Goal: Task Accomplishment & Management: Use online tool/utility

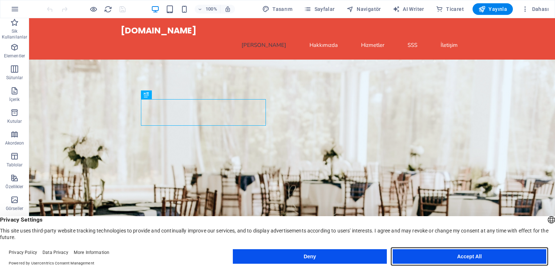
click at [443, 262] on button "Accept All" at bounding box center [469, 256] width 154 height 15
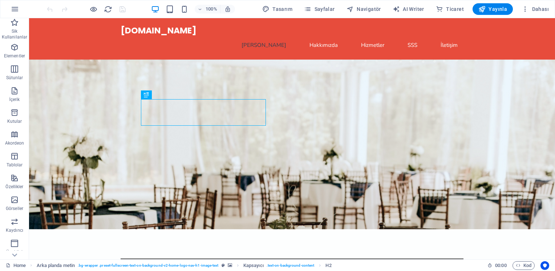
click at [412, 123] on figure at bounding box center [292, 145] width 526 height 170
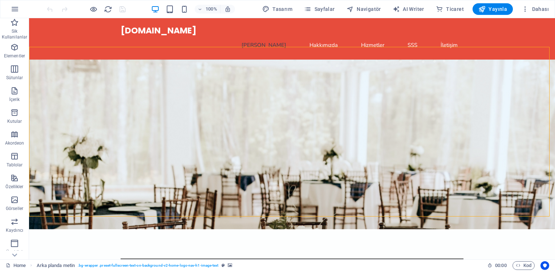
click at [412, 123] on figure at bounding box center [292, 145] width 526 height 170
click at [308, 119] on figure at bounding box center [292, 145] width 526 height 170
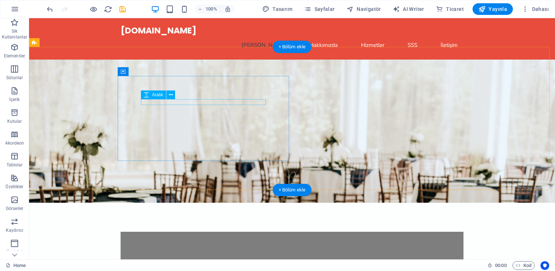
click at [221, 255] on div at bounding box center [292, 258] width 296 height 6
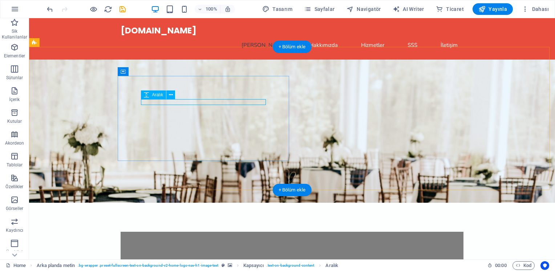
click at [205, 255] on div at bounding box center [292, 258] width 296 height 6
select select "px"
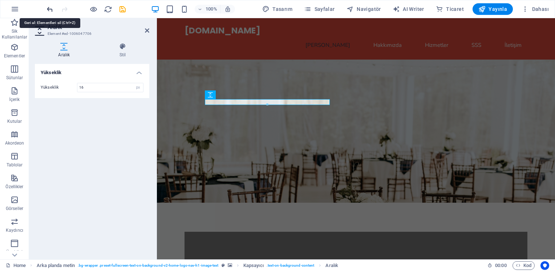
click at [50, 8] on icon "undo" at bounding box center [50, 9] width 8 height 8
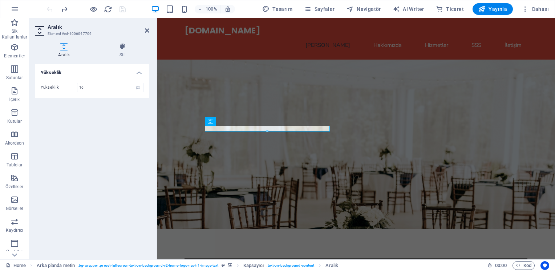
click at [50, 8] on div at bounding box center [85, 9] width 81 height 12
click at [105, 138] on div "Yükseklik Yükseklik 16 px rem vh vw" at bounding box center [92, 158] width 114 height 189
click at [147, 30] on icon at bounding box center [147, 31] width 4 height 6
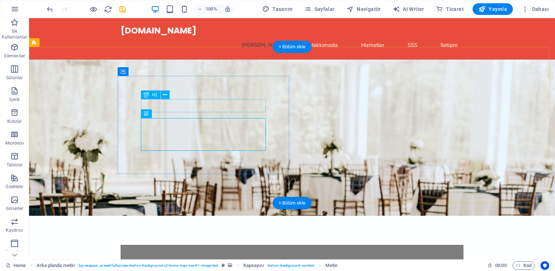
click at [224, 268] on div "USTA TAŞIMACILIK" at bounding box center [292, 274] width 296 height 13
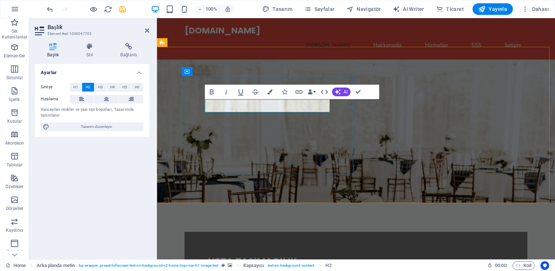
click at [298, 255] on h2 "USTA TAŞIMACILIK" at bounding box center [356, 261] width 296 height 13
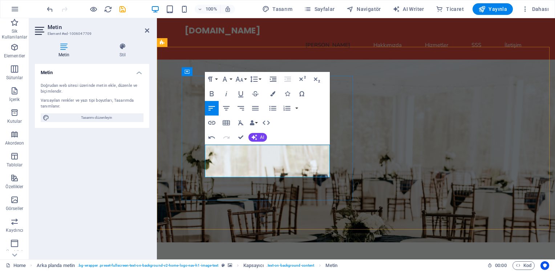
click at [403, 160] on figure at bounding box center [356, 151] width 398 height 183
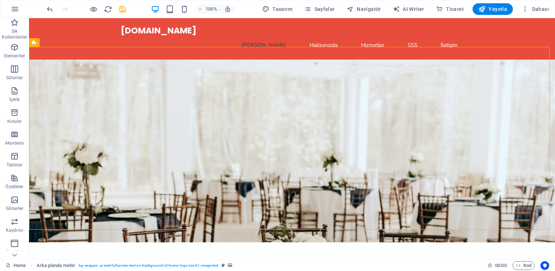
click at [342, 125] on figure at bounding box center [292, 151] width 526 height 183
click at [67, 109] on figure at bounding box center [292, 151] width 526 height 183
click at [83, 125] on figure at bounding box center [292, 151] width 526 height 183
click at [19, 200] on icon "button" at bounding box center [14, 199] width 9 height 9
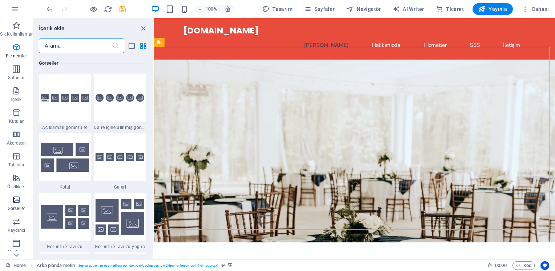
scroll to position [3681, 0]
drag, startPoint x: 19, startPoint y: 200, endPoint x: 73, endPoint y: 91, distance: 121.4
click at [73, 91] on div "Sik Kullanilanlar Elementler Sütunlar İçerik Kutular Akordeon Tablolar Özellikl…" at bounding box center [77, 138] width 154 height 241
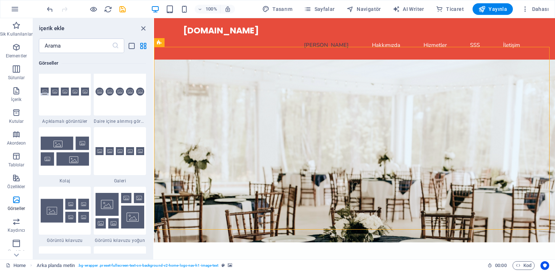
scroll to position [3634, 0]
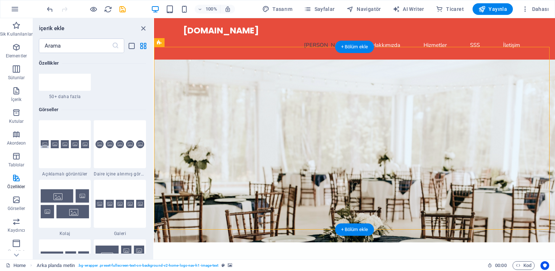
click at [174, 76] on figure at bounding box center [354, 151] width 401 height 183
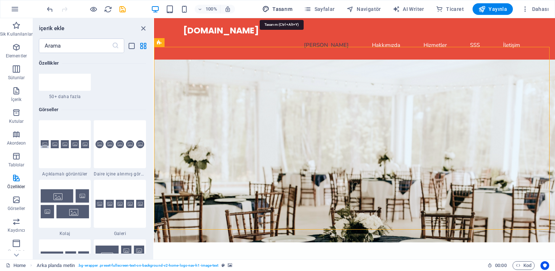
click at [286, 10] on span "Tasarım" at bounding box center [277, 8] width 30 height 7
select select "px"
select select "200"
select select "px"
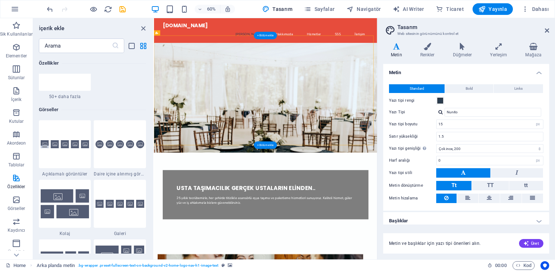
click at [433, 131] on figure at bounding box center [339, 151] width 371 height 183
click at [416, 164] on figure at bounding box center [339, 151] width 371 height 183
click at [18, 180] on icon "button" at bounding box center [16, 178] width 9 height 9
click at [16, 199] on icon "button" at bounding box center [16, 199] width 9 height 9
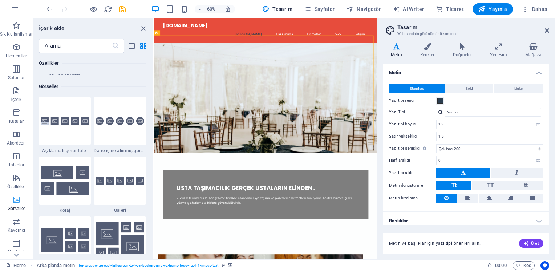
scroll to position [3681, 0]
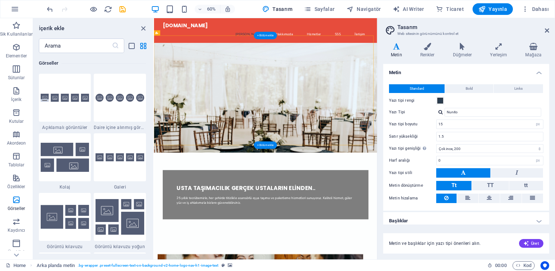
click at [460, 154] on figure at bounding box center [339, 151] width 371 height 183
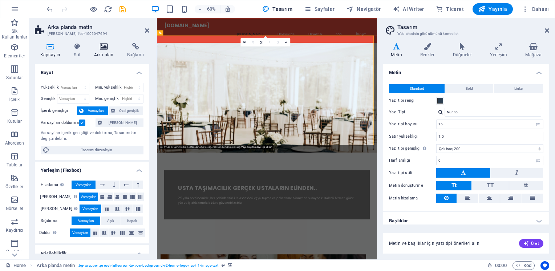
click at [103, 49] on icon at bounding box center [104, 46] width 30 height 7
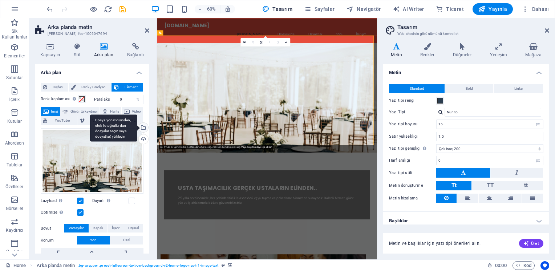
click at [142, 126] on div "Dosya yöneticisinden, stok fotoğraflardan dosyalar seçin veya dosya(lar) yükley…" at bounding box center [142, 128] width 11 height 11
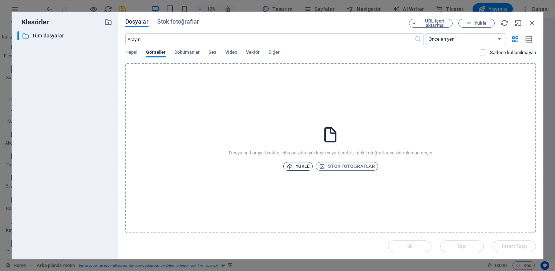
click at [299, 166] on span "Yükle" at bounding box center [297, 166] width 23 height 9
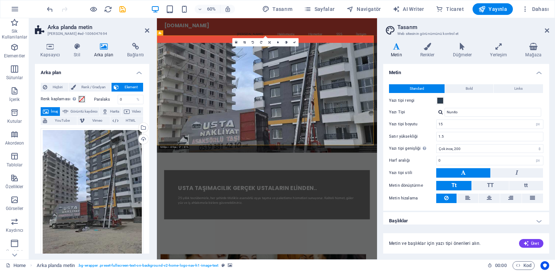
drag, startPoint x: 424, startPoint y: 186, endPoint x: 423, endPoint y: 164, distance: 22.2
click at [423, 164] on figure at bounding box center [340, 151] width 367 height 183
click at [95, 110] on span "Görüntü kaydırıcı" at bounding box center [83, 111] width 27 height 9
select select "ms"
select select "s"
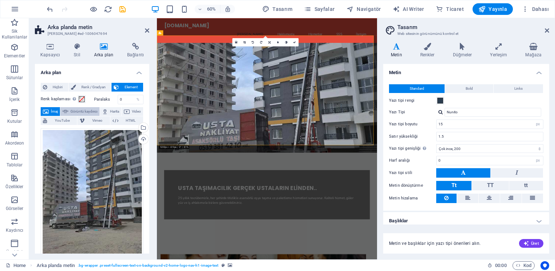
select select "progressive"
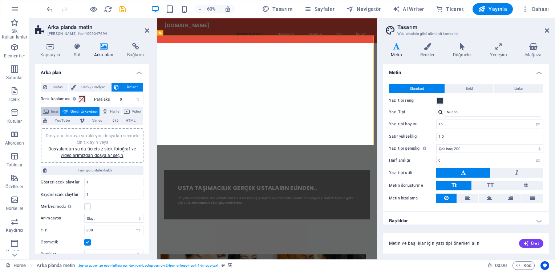
click at [49, 111] on button "İmaj" at bounding box center [50, 111] width 19 height 9
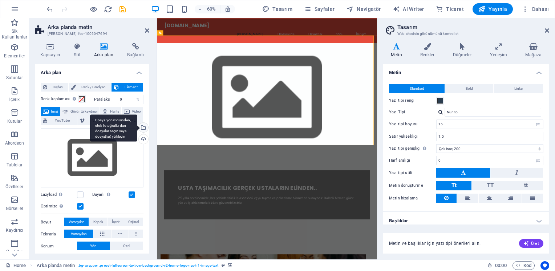
click at [137, 129] on div "Dosya yöneticisinden, stok fotoğraflardan dosyalar seçin veya dosya(lar) yükley…" at bounding box center [113, 127] width 47 height 27
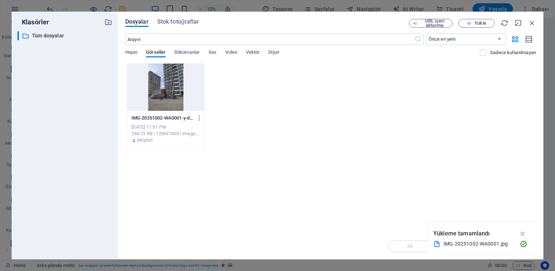
click at [171, 94] on div at bounding box center [165, 87] width 77 height 47
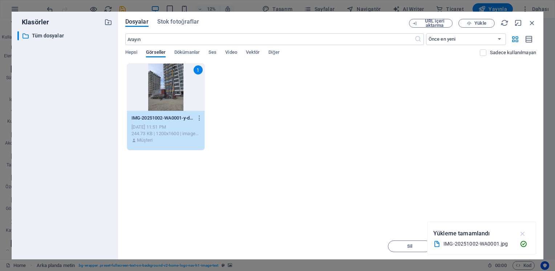
click at [522, 233] on icon "button" at bounding box center [522, 233] width 8 height 8
click at [509, 247] on span "Insert Tuşu" at bounding box center [514, 246] width 24 height 4
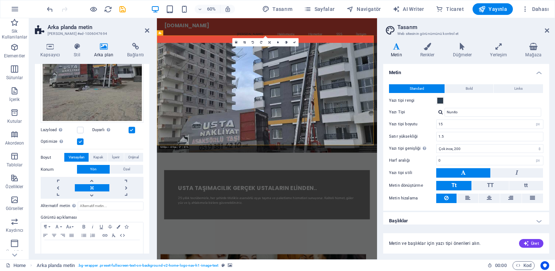
scroll to position [150, 0]
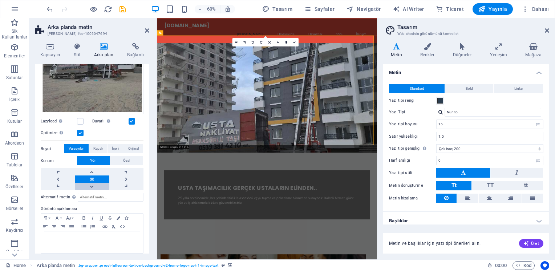
click at [91, 185] on link at bounding box center [92, 186] width 34 height 7
click at [91, 168] on link at bounding box center [92, 171] width 34 height 7
click at [117, 175] on link at bounding box center [126, 178] width 34 height 7
click at [117, 158] on button "Özel" at bounding box center [126, 160] width 33 height 9
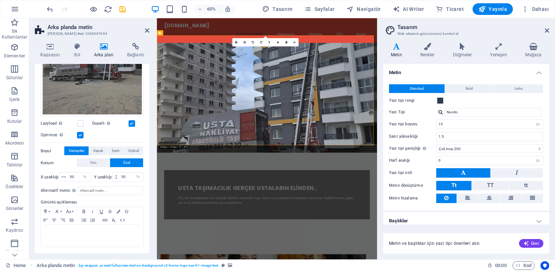
scroll to position [144, 0]
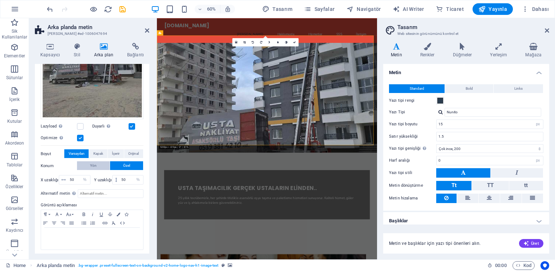
click at [98, 165] on button "Yön" at bounding box center [93, 165] width 33 height 9
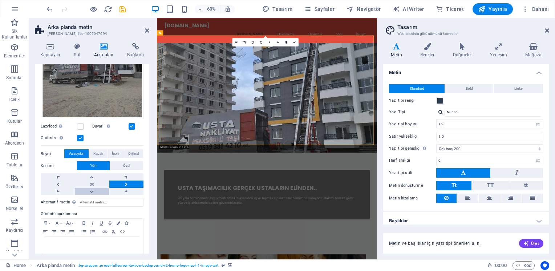
click at [90, 191] on link at bounding box center [92, 191] width 34 height 7
click at [86, 175] on link at bounding box center [92, 176] width 34 height 7
click at [91, 181] on link at bounding box center [92, 183] width 34 height 7
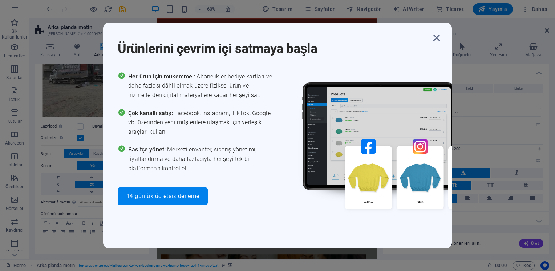
click at [127, 160] on div "Basitçe yönet: Merkezî envanter, sipariş yönetimi, fiyatlandırma ve daha fazlas…" at bounding box center [198, 159] width 160 height 28
click at [434, 37] on icon "button" at bounding box center [436, 37] width 13 height 13
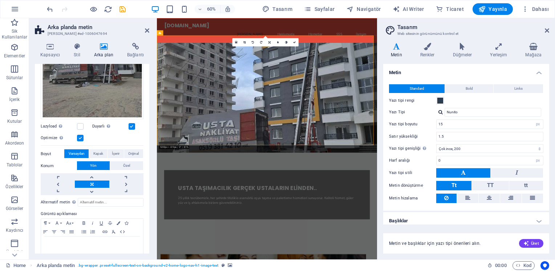
click at [150, 143] on div "Kapsayıcı Stil Arka plan Bağlantı Boyut Yükseklik Varsayılan px rem % vh vw Min…" at bounding box center [92, 148] width 126 height 222
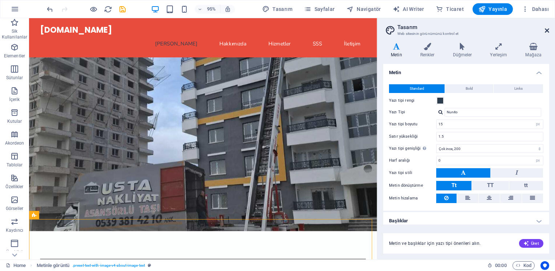
click at [546, 30] on icon at bounding box center [546, 31] width 4 height 6
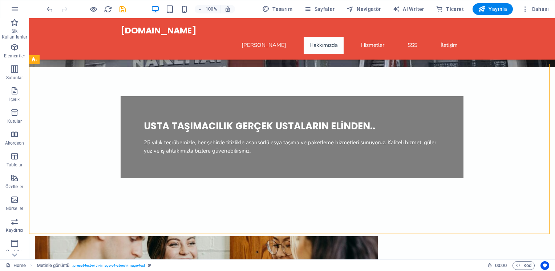
scroll to position [166, 0]
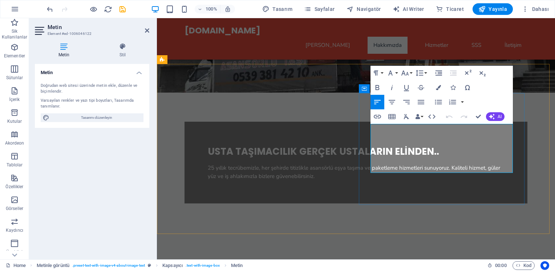
drag, startPoint x: 403, startPoint y: 170, endPoint x: 371, endPoint y: 125, distance: 55.4
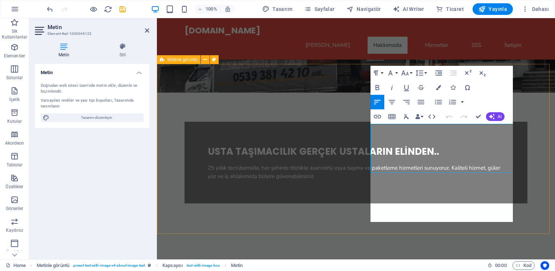
scroll to position [2869, 1]
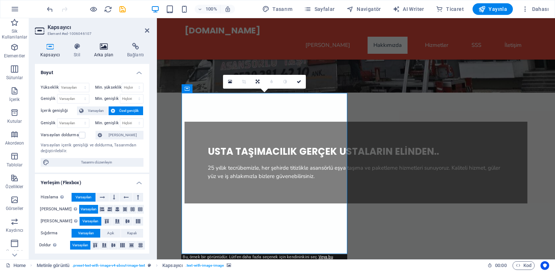
click at [106, 43] on icon at bounding box center [104, 46] width 30 height 7
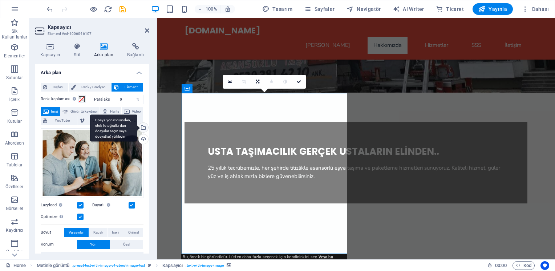
click at [142, 126] on div "Dosya yöneticisinden, stok fotoğraflardan dosyalar seçin veya dosya(lar) yükley…" at bounding box center [142, 128] width 11 height 11
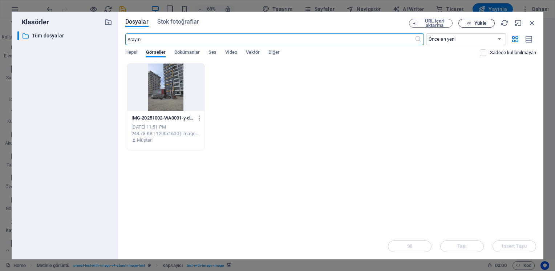
click at [478, 24] on span "Yükle" at bounding box center [480, 23] width 12 height 4
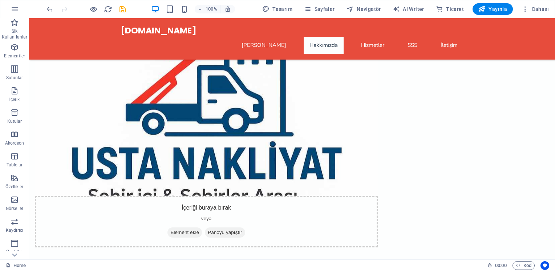
scroll to position [385, 0]
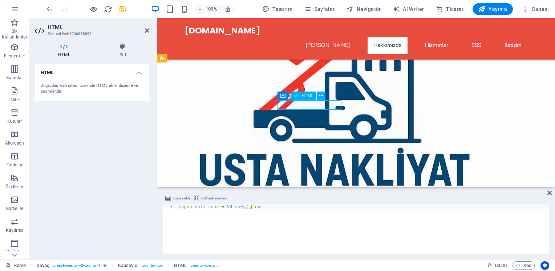
drag, startPoint x: 315, startPoint y: 105, endPoint x: 311, endPoint y: 105, distance: 4.4
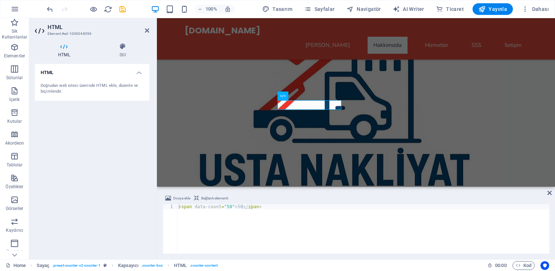
click at [122, 42] on div "HTML Stil HTML Doğrudan web sitesi üzerinde HTML ekle, düzenle ve biçimlendir. …" at bounding box center [92, 148] width 126 height 222
click at [123, 47] on icon at bounding box center [122, 46] width 53 height 7
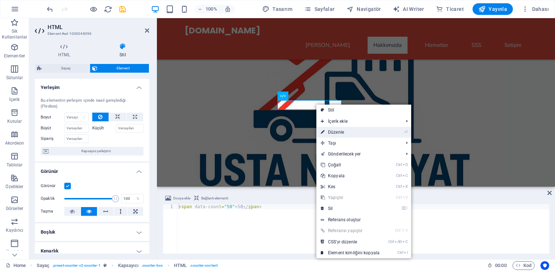
click at [332, 128] on link "⏎ Düzenle" at bounding box center [350, 132] width 68 height 11
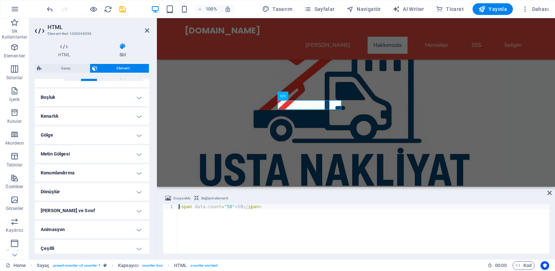
scroll to position [138, 0]
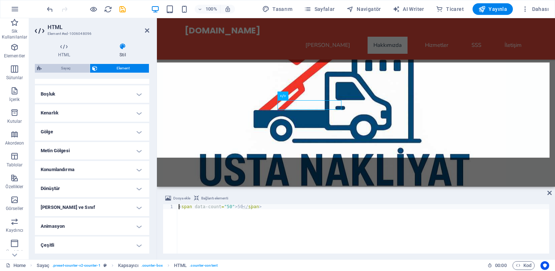
click at [74, 66] on span "Sayaç" at bounding box center [66, 68] width 44 height 9
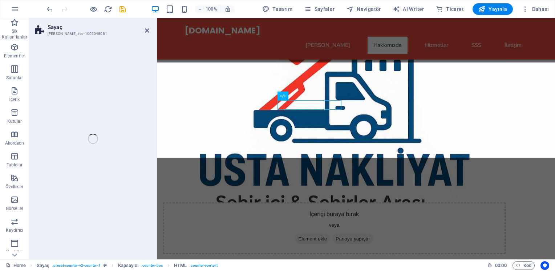
select select "rem"
select select "px"
select select "rem"
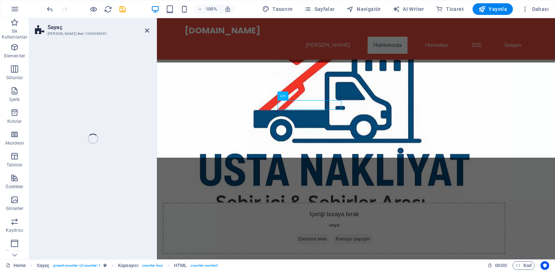
select select "rem"
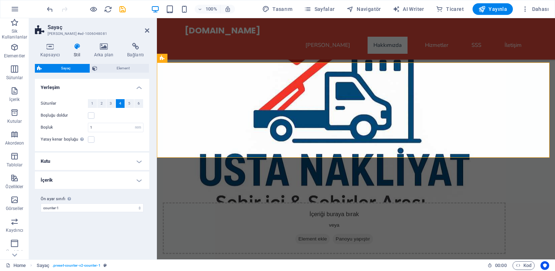
click at [139, 182] on h4 "İçerik" at bounding box center [92, 179] width 114 height 17
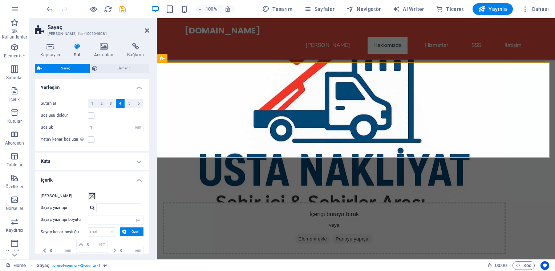
click at [139, 182] on h4 "İçerik" at bounding box center [92, 177] width 114 height 13
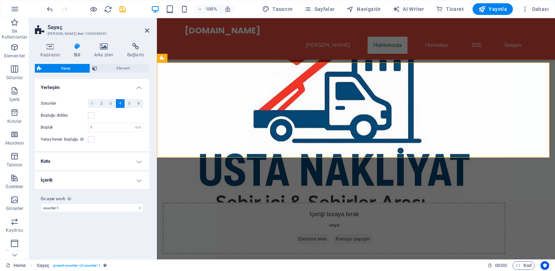
click at [138, 160] on h4 "Kutu" at bounding box center [92, 160] width 114 height 17
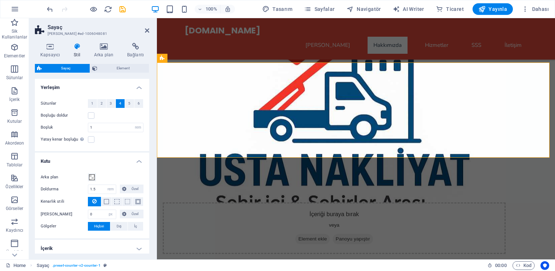
click at [138, 160] on h4 "Kutu" at bounding box center [92, 158] width 114 height 13
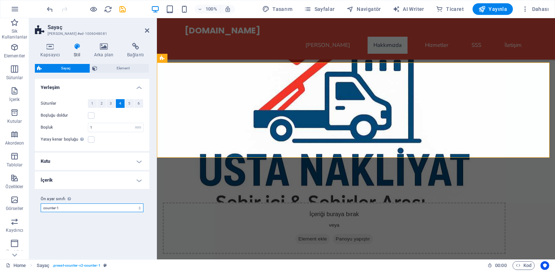
click at [101, 209] on select "counter-1 Ön ayar sınıfı ekle" at bounding box center [92, 207] width 103 height 9
click at [128, 178] on h4 "İçerik" at bounding box center [92, 179] width 114 height 17
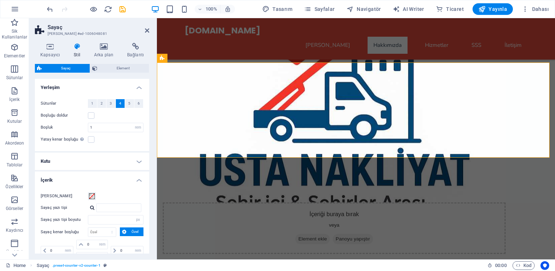
click at [128, 178] on h4 "İçerik" at bounding box center [92, 177] width 114 height 13
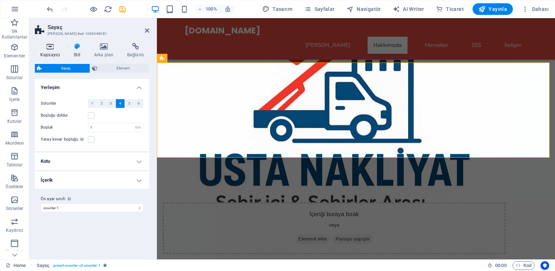
click at [53, 49] on icon at bounding box center [50, 46] width 30 height 7
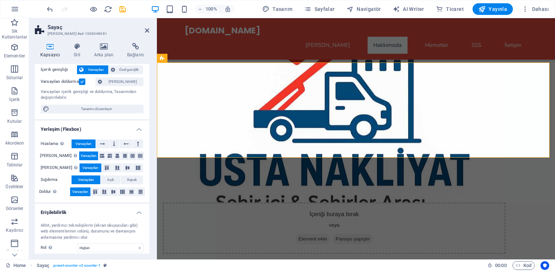
scroll to position [0, 0]
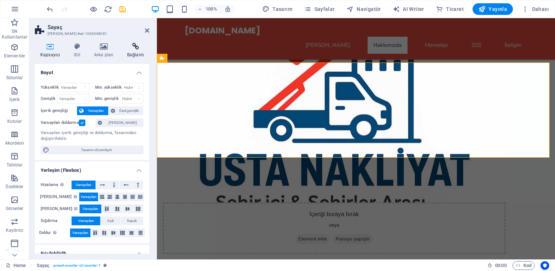
click at [137, 52] on h4 "Bağlantı" at bounding box center [136, 50] width 28 height 15
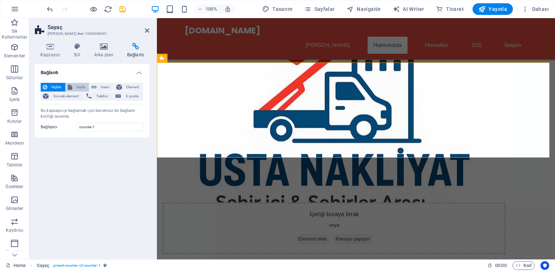
click at [79, 85] on span "Sayfa" at bounding box center [80, 87] width 13 height 9
select select
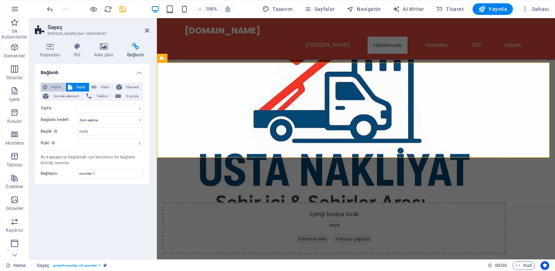
click at [54, 87] on span "Hiçbiri" at bounding box center [56, 87] width 14 height 9
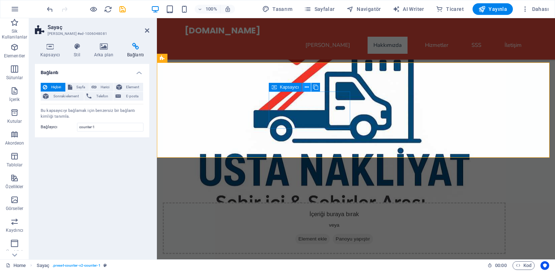
click at [308, 85] on icon at bounding box center [307, 87] width 4 height 8
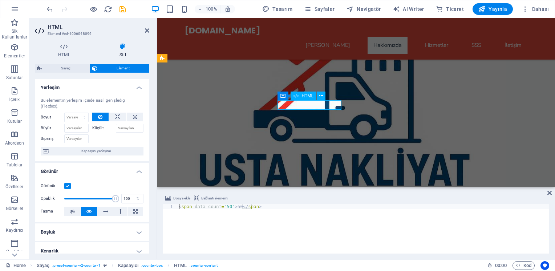
click at [225, 208] on div "< span data-count = "50" > 50 </ span >" at bounding box center [363, 234] width 372 height 60
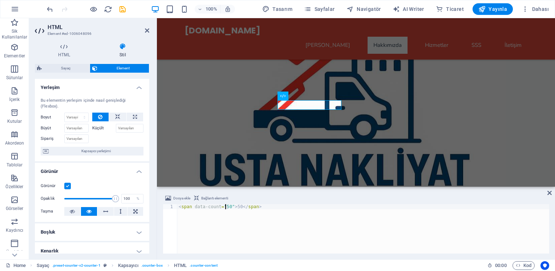
click at [227, 206] on div "< span data-count = "50" > 50 </ span >" at bounding box center [363, 228] width 372 height 49
click at [227, 206] on div "< span data-count = "50" > 50 </ span >" at bounding box center [363, 234] width 372 height 60
click at [241, 207] on div "< span data-count = "2450" > 50 </ span >" at bounding box center [363, 234] width 372 height 60
drag, startPoint x: 241, startPoint y: 207, endPoint x: 238, endPoint y: 209, distance: 3.7
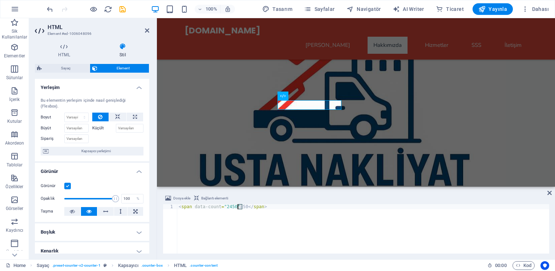
click at [238, 209] on div "< span data-count = "2450" > 50 </ span >" at bounding box center [363, 234] width 372 height 60
type textarea "<span data-count="2450">2450</span>"
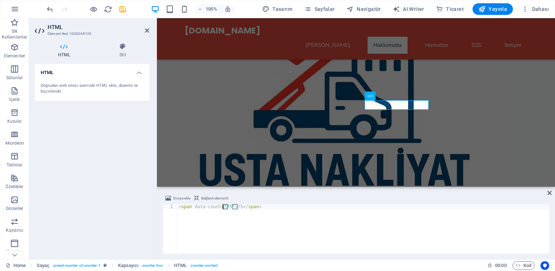
click at [224, 207] on div "< span data-count = "75" > 75 </ span >" at bounding box center [363, 234] width 372 height 60
drag, startPoint x: 235, startPoint y: 206, endPoint x: 239, endPoint y: 207, distance: 4.1
click at [239, 207] on div "< span data-count = "100" > 75 </ span >" at bounding box center [363, 234] width 372 height 60
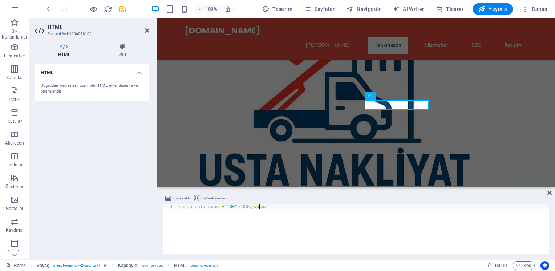
click at [316, 207] on div "< span data-count = "100" > 100 </ span >" at bounding box center [363, 234] width 372 height 60
click at [242, 206] on div "< span data-count = "100" > 100 </ span >" at bounding box center [363, 234] width 372 height 60
click at [230, 207] on div "< span data-count = "100" > 1546 </ span >" at bounding box center [363, 234] width 372 height 60
type textarea "<span data-count="1546">1546</span>"
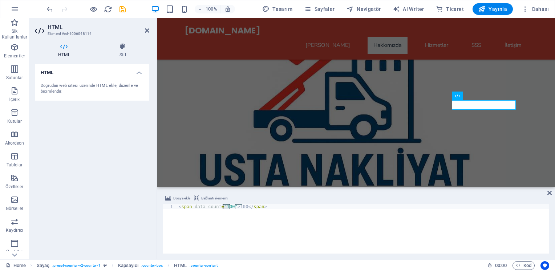
drag, startPoint x: 229, startPoint y: 207, endPoint x: 223, endPoint y: 208, distance: 5.9
click at [223, 208] on div "< span data-count = "100" > 100 </ span >" at bounding box center [363, 234] width 372 height 60
drag, startPoint x: 245, startPoint y: 207, endPoint x: 238, endPoint y: 207, distance: 6.5
click at [238, 207] on div "< span data-count = "5084" > 100 </ span >" at bounding box center [363, 234] width 372 height 60
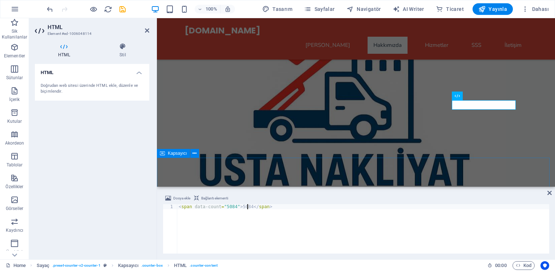
type textarea "<span data-count="5084">5084</span>"
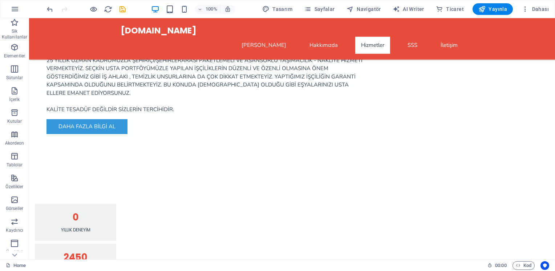
scroll to position [650, 0]
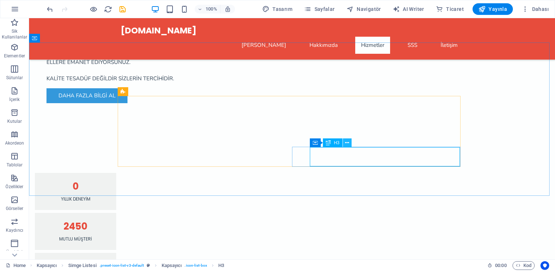
click at [347, 144] on icon at bounding box center [347, 143] width 4 height 8
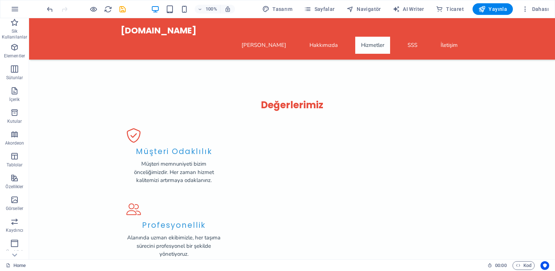
scroll to position [933, 0]
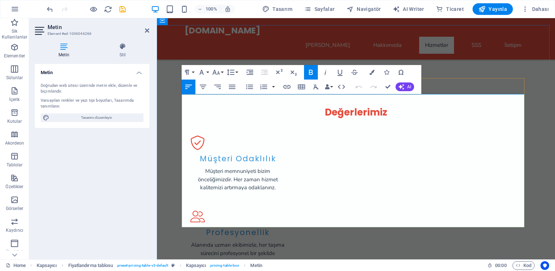
drag, startPoint x: 520, startPoint y: 104, endPoint x: 505, endPoint y: 107, distance: 15.5
drag, startPoint x: 504, startPoint y: 129, endPoint x: 521, endPoint y: 129, distance: 16.7
drag, startPoint x: 503, startPoint y: 149, endPoint x: 521, endPoint y: 150, distance: 17.8
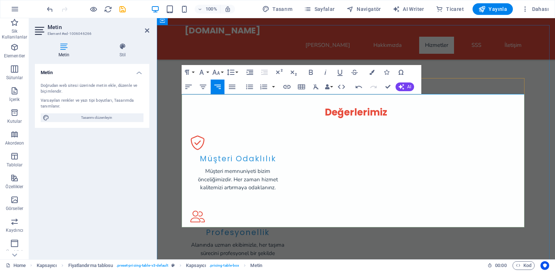
drag, startPoint x: 500, startPoint y: 173, endPoint x: 520, endPoint y: 174, distance: 19.6
drag, startPoint x: 504, startPoint y: 195, endPoint x: 522, endPoint y: 195, distance: 17.8
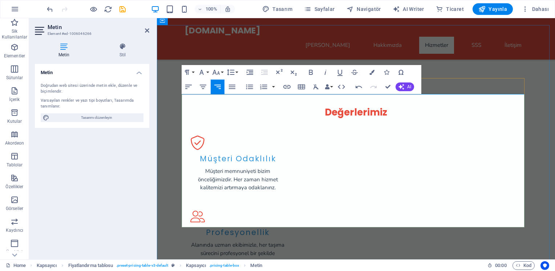
drag, startPoint x: 502, startPoint y: 217, endPoint x: 521, endPoint y: 219, distance: 18.2
drag, startPoint x: 356, startPoint y: 219, endPoint x: 185, endPoint y: 212, distance: 171.5
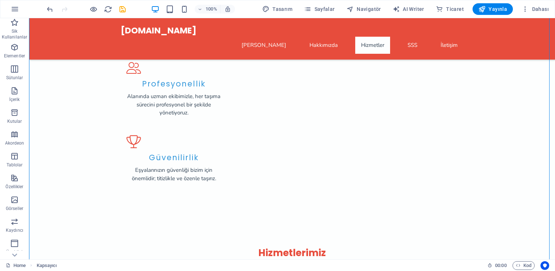
scroll to position [1084, 0]
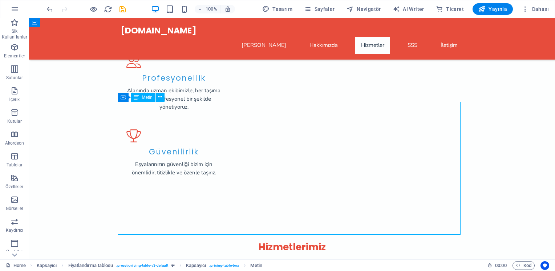
scroll to position [1087, 0]
drag, startPoint x: 457, startPoint y: 225, endPoint x: 444, endPoint y: 224, distance: 13.5
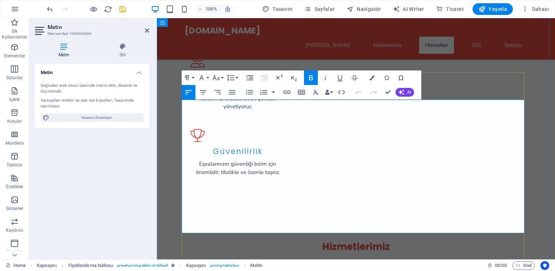
click at [290, 194] on icon "button" at bounding box center [291, 193] width 4 height 6
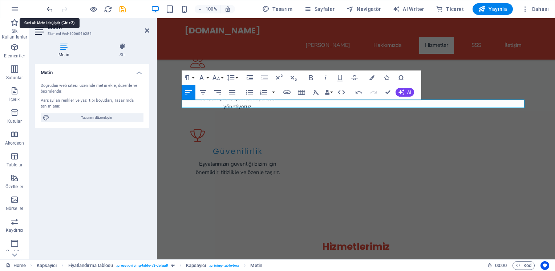
click at [48, 8] on icon "undo" at bounding box center [50, 9] width 8 height 8
click at [49, 8] on icon "undo" at bounding box center [50, 9] width 8 height 8
click at [49, 11] on icon "undo" at bounding box center [50, 9] width 8 height 8
click at [49, 7] on icon "undo" at bounding box center [50, 9] width 8 height 8
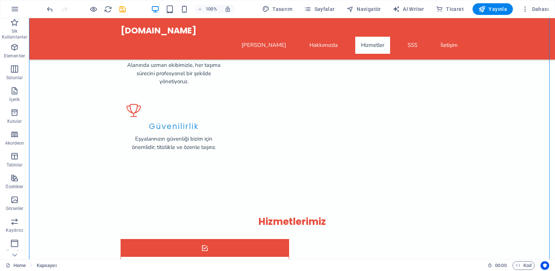
scroll to position [1106, 0]
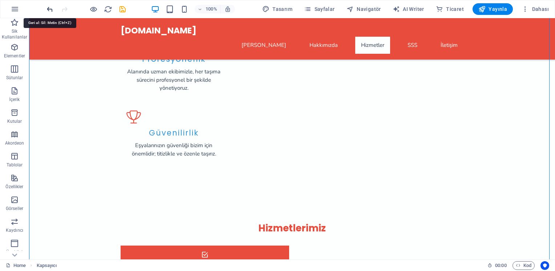
click at [50, 7] on icon "undo" at bounding box center [50, 9] width 8 height 8
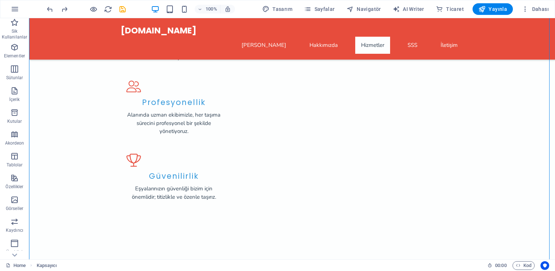
scroll to position [1090, 0]
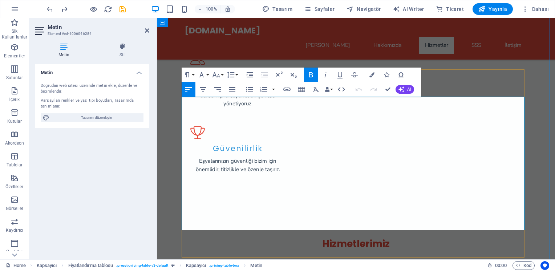
drag, startPoint x: 504, startPoint y: 107, endPoint x: 519, endPoint y: 108, distance: 15.6
drag, startPoint x: 503, startPoint y: 126, endPoint x: 533, endPoint y: 131, distance: 29.8
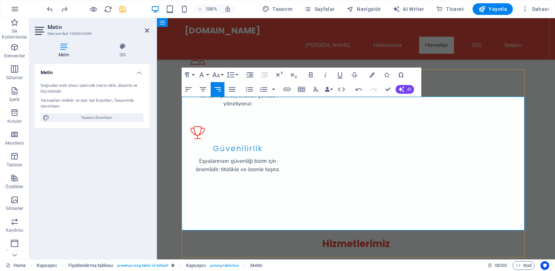
drag, startPoint x: 504, startPoint y: 130, endPoint x: 520, endPoint y: 132, distance: 16.1
drag, startPoint x: 503, startPoint y: 152, endPoint x: 521, endPoint y: 152, distance: 17.1
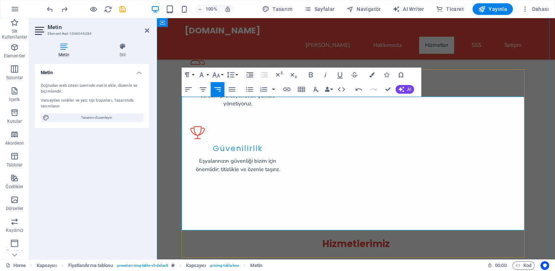
drag, startPoint x: 504, startPoint y: 176, endPoint x: 521, endPoint y: 178, distance: 17.1
drag, startPoint x: 503, startPoint y: 195, endPoint x: 520, endPoint y: 199, distance: 17.6
drag, startPoint x: 503, startPoint y: 220, endPoint x: 521, endPoint y: 221, distance: 17.8
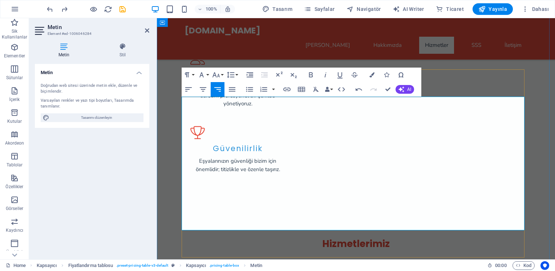
drag, startPoint x: 236, startPoint y: 214, endPoint x: 185, endPoint y: 215, distance: 50.1
drag, startPoint x: 339, startPoint y: 223, endPoint x: 185, endPoint y: 223, distance: 154.6
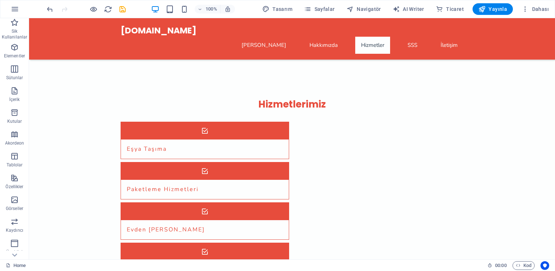
scroll to position [1253, 0]
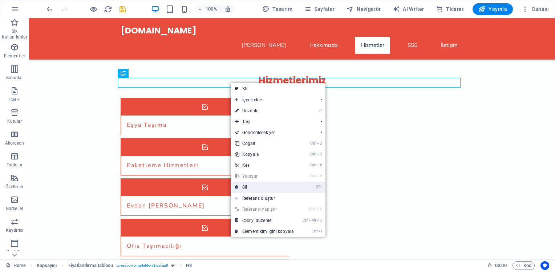
click at [249, 185] on link "⌦ Sil" at bounding box center [264, 186] width 68 height 11
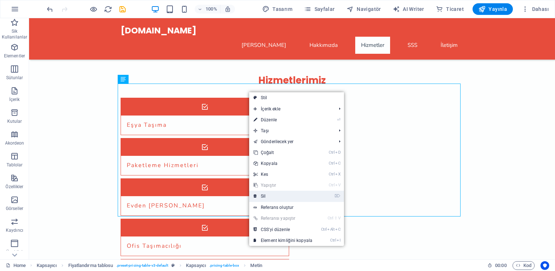
click at [273, 194] on link "⌦ Sil" at bounding box center [283, 196] width 68 height 11
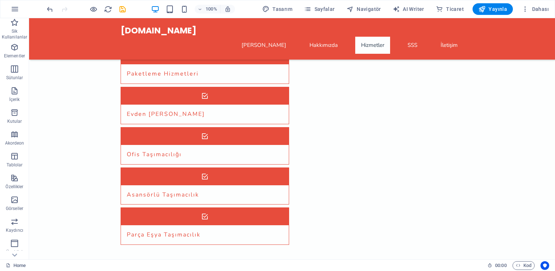
scroll to position [1335, 0]
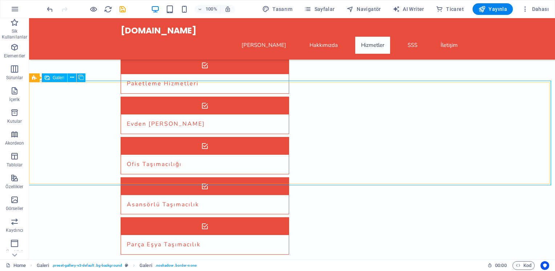
click at [58, 79] on span "Galeri" at bounding box center [59, 78] width 12 height 4
select select "px"
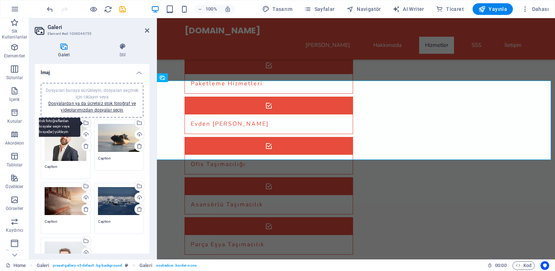
click at [80, 123] on div "Dosya yöneticisinden, stok fotoğraflardan dosyalar seçin veya dosya(lar) yükley…" at bounding box center [56, 123] width 47 height 27
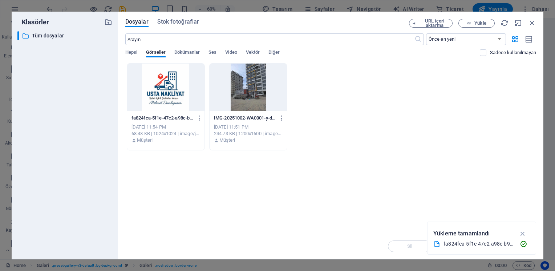
click at [257, 93] on div at bounding box center [247, 87] width 77 height 47
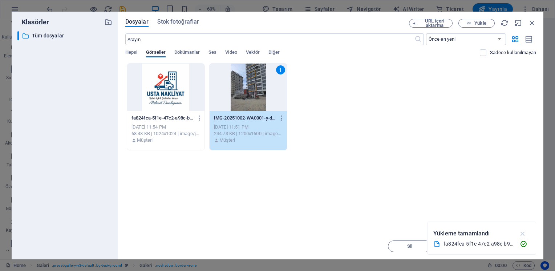
click at [522, 233] on icon "button" at bounding box center [522, 233] width 8 height 8
click at [510, 248] on span "Insert Tuşu" at bounding box center [514, 246] width 24 height 4
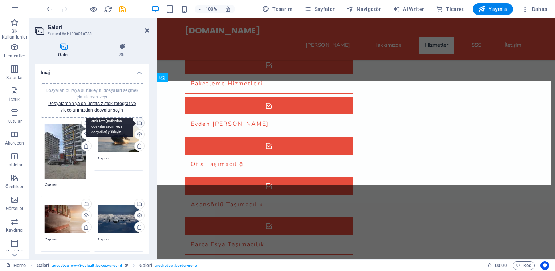
click at [139, 124] on div "Dosya yöneticisinden, stok fotoğraflardan dosyalar seçin veya dosya(lar) yükley…" at bounding box center [138, 123] width 11 height 11
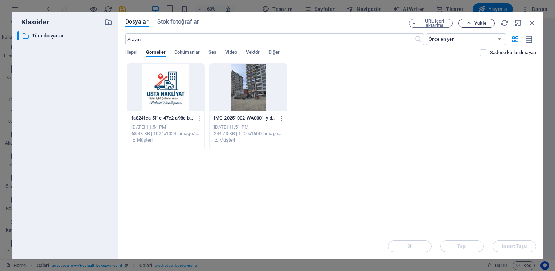
click at [468, 25] on icon "button" at bounding box center [468, 23] width 5 height 5
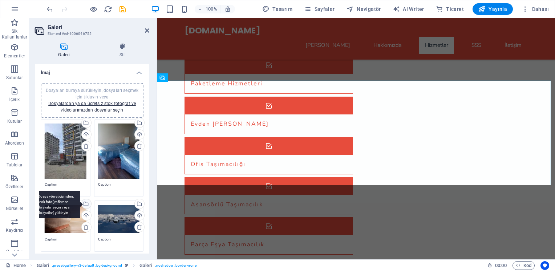
click at [85, 205] on div "Dosya yöneticisinden, stok fotoğraflardan dosyalar seçin veya dosya(lar) yükley…" at bounding box center [85, 204] width 11 height 11
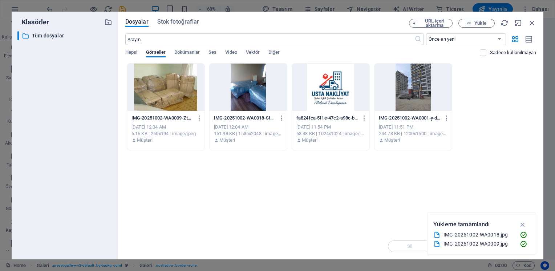
click at [168, 92] on div at bounding box center [165, 87] width 77 height 47
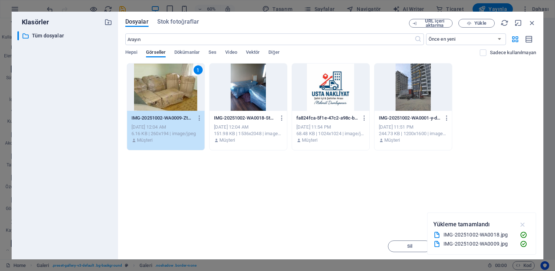
click at [523, 224] on icon "button" at bounding box center [522, 224] width 8 height 8
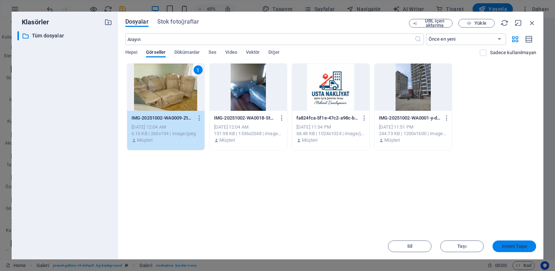
click at [520, 245] on span "Insert Tuşu" at bounding box center [514, 246] width 24 height 4
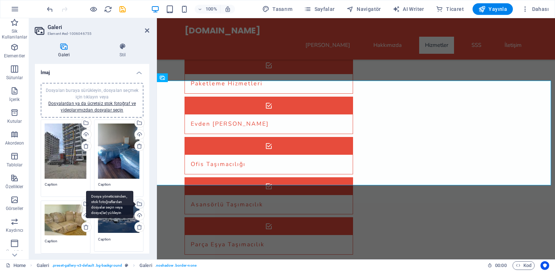
click at [133, 204] on div "Dosya yöneticisinden, stok fotoğraflardan dosyalar seçin veya dosya(lar) yükley…" at bounding box center [109, 204] width 47 height 27
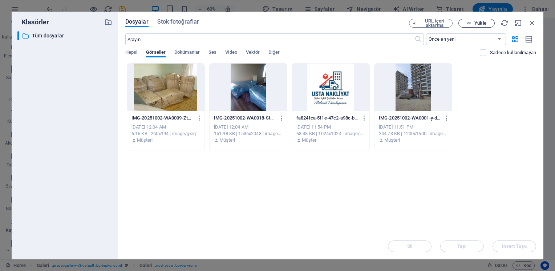
click at [479, 22] on span "Yükle" at bounding box center [480, 23] width 12 height 4
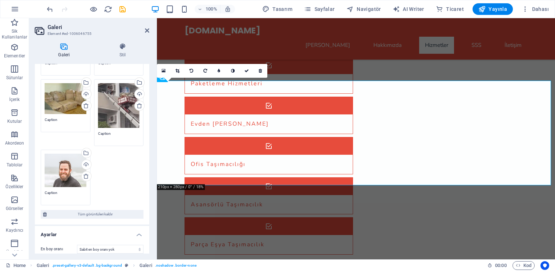
scroll to position [122, 0]
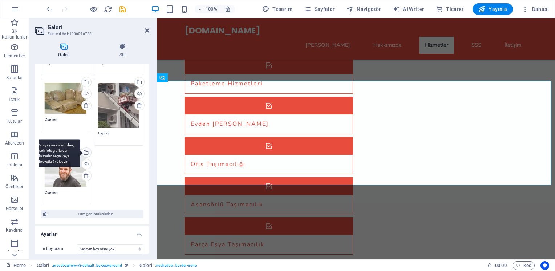
click at [80, 151] on div "Dosya yöneticisinden, stok fotoğraflardan dosyalar seçin veya dosya(lar) yükley…" at bounding box center [56, 153] width 47 height 27
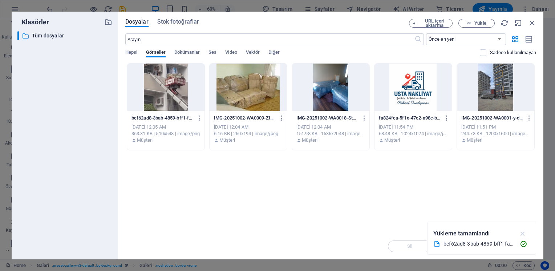
click at [522, 232] on icon "button" at bounding box center [522, 233] width 8 height 8
click at [481, 20] on button "Yükle" at bounding box center [476, 23] width 36 height 9
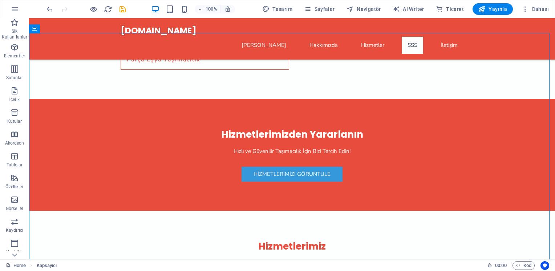
scroll to position [1503, 0]
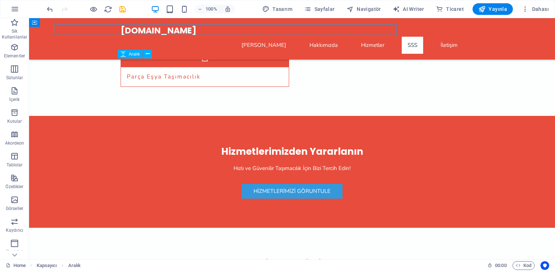
scroll to position [1537, 0]
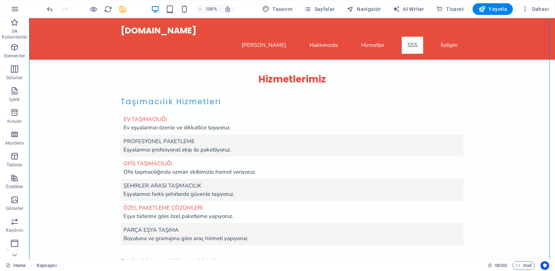
scroll to position [1680, 0]
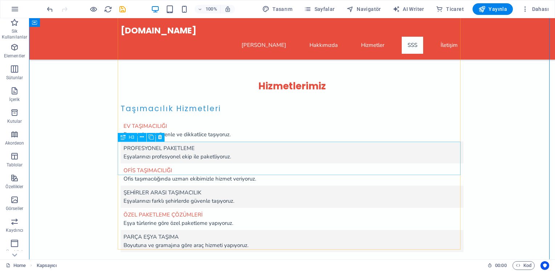
click at [159, 139] on icon at bounding box center [160, 137] width 4 height 8
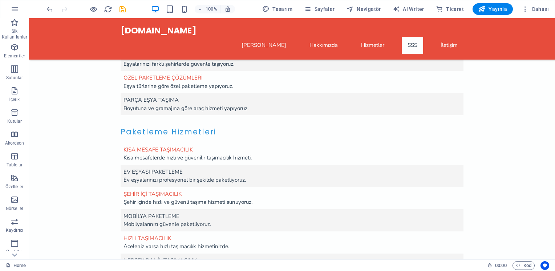
scroll to position [1820, 0]
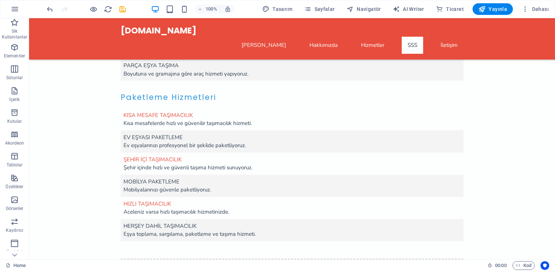
scroll to position [1733, 0]
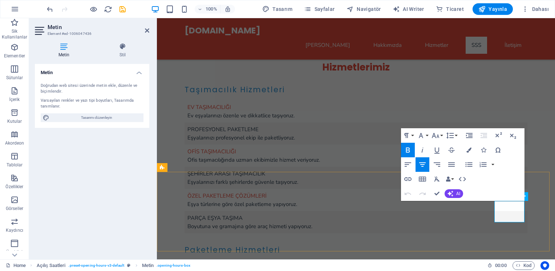
drag, startPoint x: 516, startPoint y: 216, endPoint x: 500, endPoint y: 215, distance: 16.0
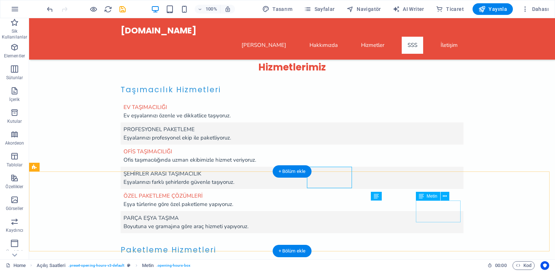
scroll to position [1733, 0]
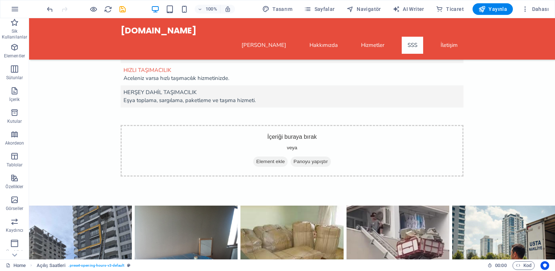
scroll to position [1998, 0]
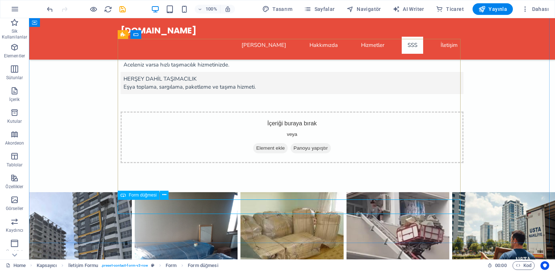
click at [139, 196] on span "Form düğmesi" at bounding box center [142, 195] width 28 height 4
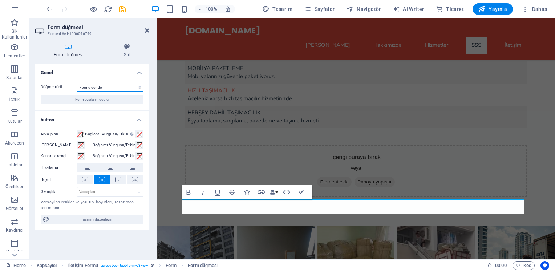
click at [136, 88] on select "Formu gönder Formu sıfırla Eylem yok" at bounding box center [110, 87] width 66 height 9
click at [131, 98] on button "Form ayarlarını göster" at bounding box center [92, 99] width 103 height 9
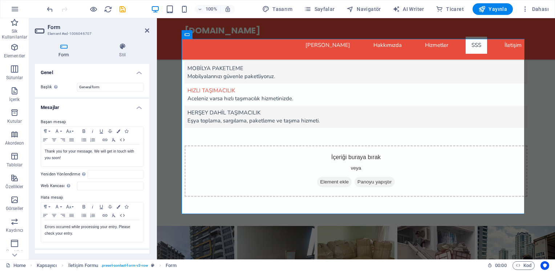
drag, startPoint x: 147, startPoint y: 111, endPoint x: 147, endPoint y: 118, distance: 6.9
click at [147, 118] on div "Başarı mesajı Paragraph Format Normal Heading 1 Heading 2 Heading 3 Heading 4 H…" at bounding box center [92, 180] width 114 height 136
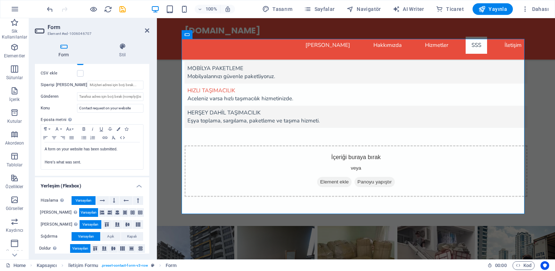
scroll to position [216, 0]
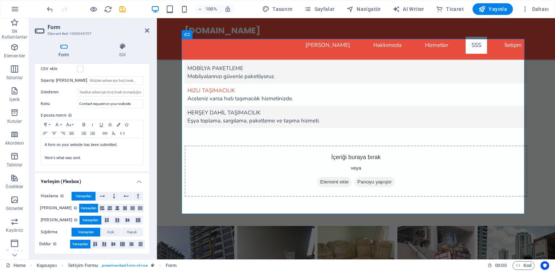
click at [152, 215] on div "Form Stil Genel Başlık Form için bir ad tanımla. General form Mesajlar Başarı m…" at bounding box center [92, 148] width 126 height 222
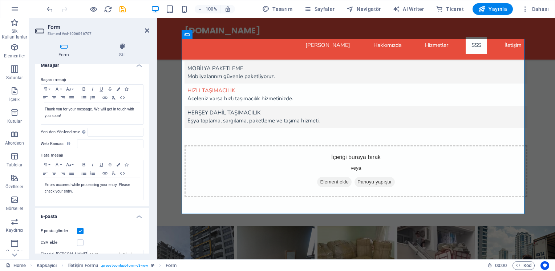
scroll to position [43, 0]
click at [126, 53] on h4 "Stil" at bounding box center [123, 50] width 54 height 15
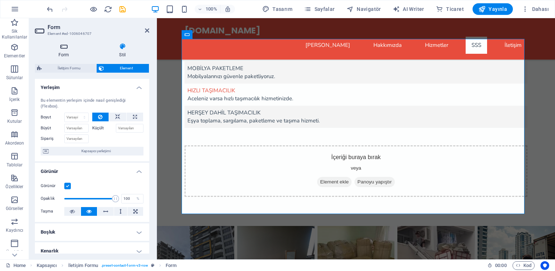
click at [67, 51] on h4 "Form" at bounding box center [65, 50] width 61 height 15
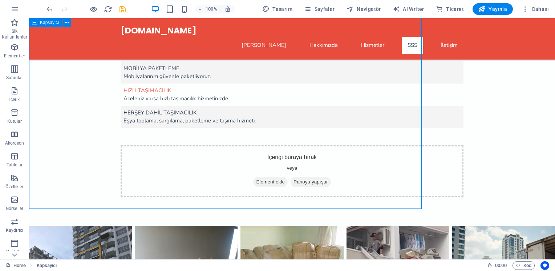
scroll to position [1998, 0]
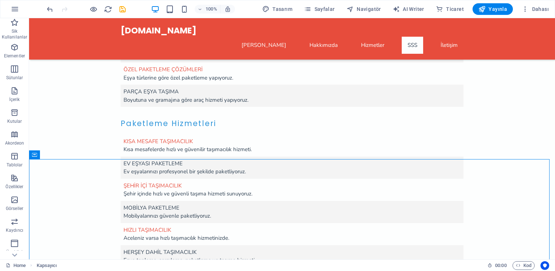
scroll to position [1815, 0]
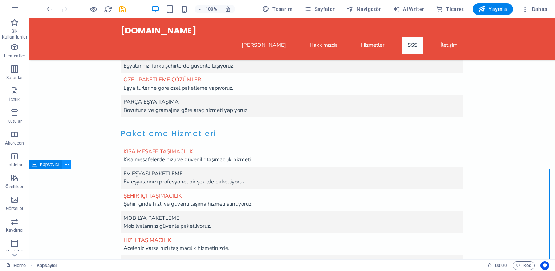
click at [67, 164] on icon at bounding box center [67, 165] width 4 height 8
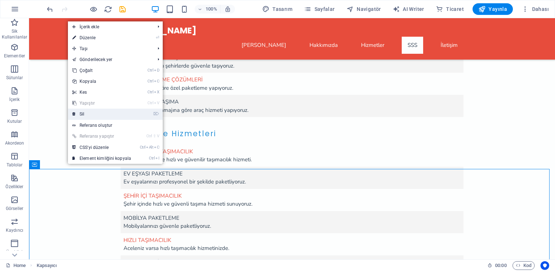
click at [89, 114] on link "⌦ Sil" at bounding box center [102, 114] width 68 height 11
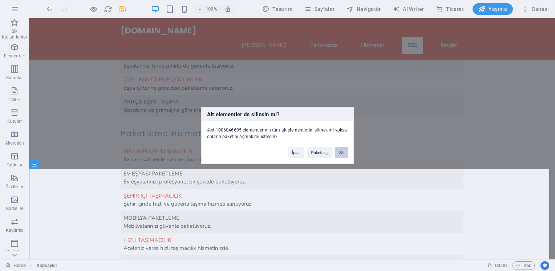
click at [338, 152] on button "Sil" at bounding box center [341, 152] width 13 height 11
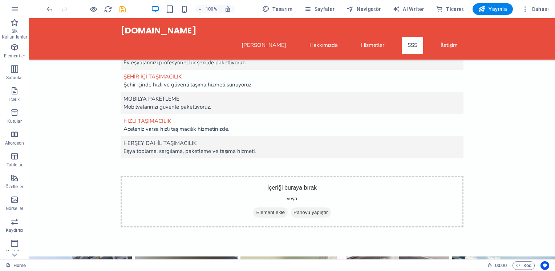
scroll to position [1922, 0]
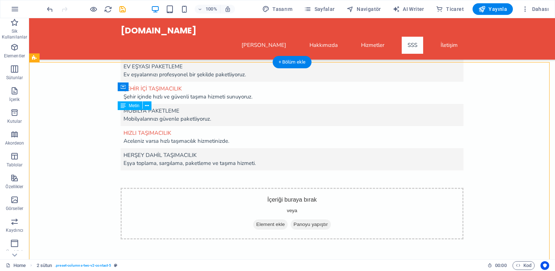
drag, startPoint x: 245, startPoint y: 123, endPoint x: 239, endPoint y: 126, distance: 6.0
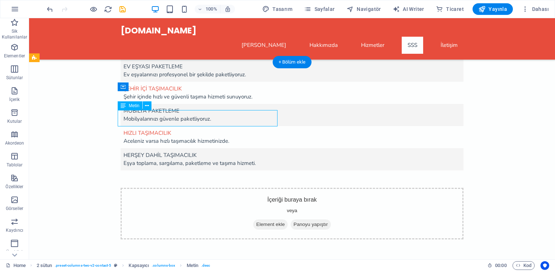
click at [147, 108] on icon at bounding box center [147, 106] width 4 height 8
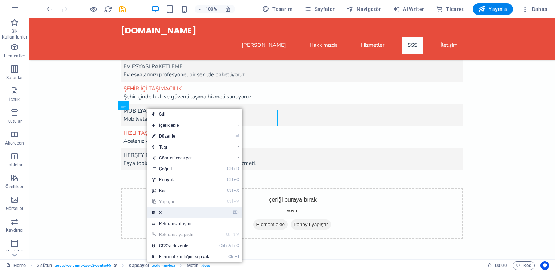
click at [165, 210] on link "⌦ Sil" at bounding box center [181, 212] width 68 height 11
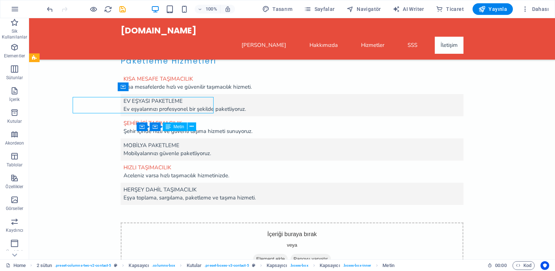
scroll to position [1922, 0]
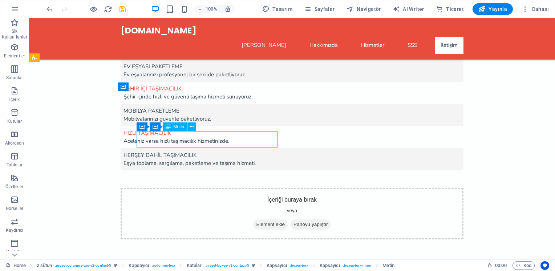
drag, startPoint x: 180, startPoint y: 142, endPoint x: 174, endPoint y: 143, distance: 5.8
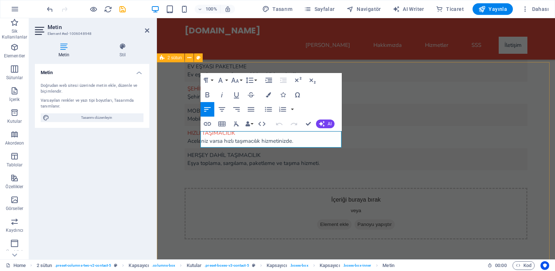
scroll to position [1888, 0]
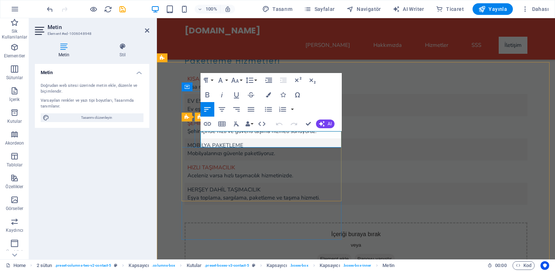
drag, startPoint x: 241, startPoint y: 142, endPoint x: 203, endPoint y: 136, distance: 38.2
drag, startPoint x: 203, startPoint y: 136, endPoint x: 278, endPoint y: 140, distance: 74.5
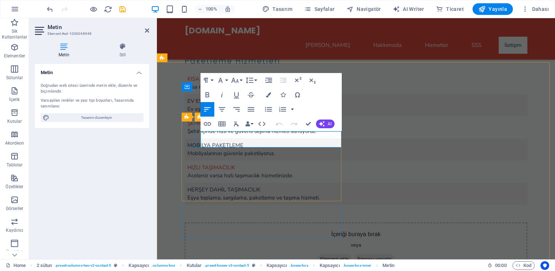
drag, startPoint x: 212, startPoint y: 134, endPoint x: 248, endPoint y: 211, distance: 85.2
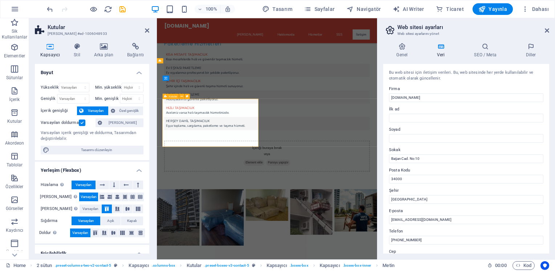
scroll to position [1848, 0]
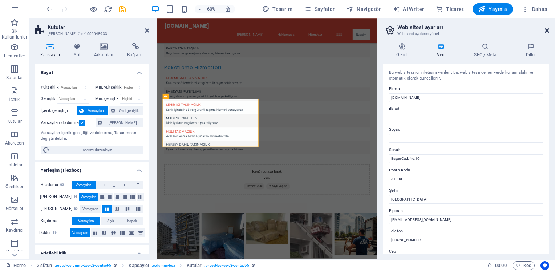
click at [548, 28] on icon at bounding box center [546, 31] width 4 height 6
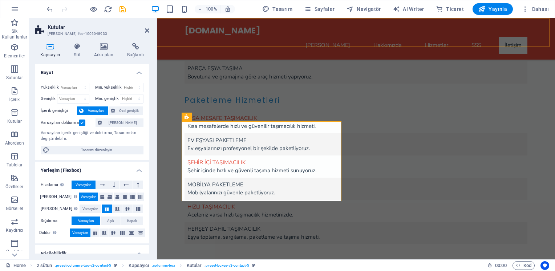
scroll to position [1888, 0]
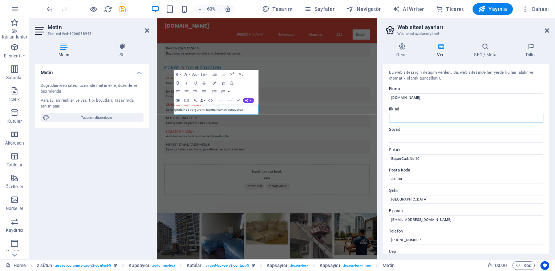
click at [415, 117] on input "İlk ad" at bounding box center [466, 118] width 154 height 9
type input "mehmet"
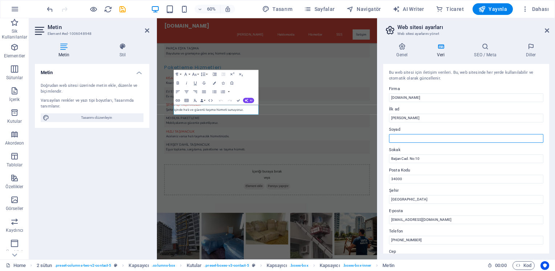
click at [423, 137] on input "Soyad" at bounding box center [466, 138] width 154 height 9
type input "dumlupınar"
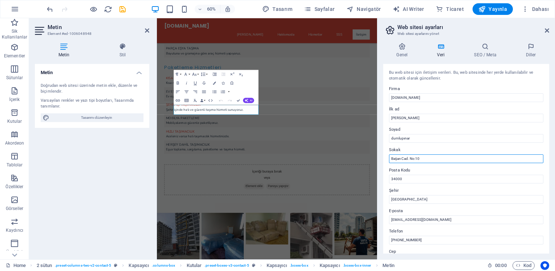
drag, startPoint x: 423, startPoint y: 158, endPoint x: 386, endPoint y: 156, distance: 37.1
click at [386, 156] on div "Bu web sitesi için iletişim verileri. Bu, web sitesinde her yerde kullanılabili…" at bounding box center [466, 158] width 166 height 189
click at [417, 159] on input "karanfil sokak" at bounding box center [466, 158] width 154 height 9
type input "[STREET_ADDRESS]"
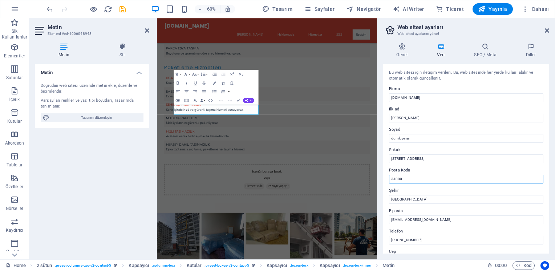
drag, startPoint x: 402, startPoint y: 177, endPoint x: 391, endPoint y: 178, distance: 10.6
click at [391, 178] on input "34000" at bounding box center [466, 179] width 154 height 9
type input "06309"
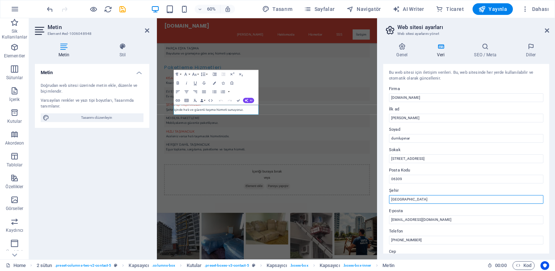
click at [408, 200] on input "İstanbul" at bounding box center [466, 199] width 154 height 9
drag, startPoint x: 408, startPoint y: 200, endPoint x: 390, endPoint y: 198, distance: 18.6
click at [390, 198] on input "İstanbul" at bounding box center [466, 199] width 154 height 9
type input "a"
type input "[GEOGRAPHIC_DATA]"
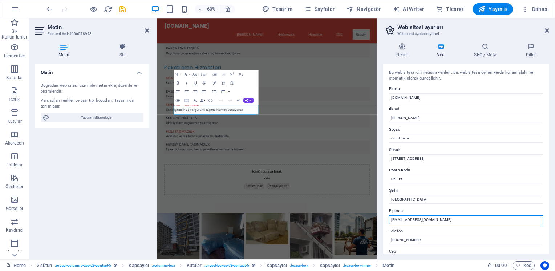
drag, startPoint x: 397, startPoint y: 219, endPoint x: 390, endPoint y: 220, distance: 6.6
click at [390, 220] on input "info@ustanakliye.com.tr" at bounding box center [466, 219] width 154 height 9
type input "[EMAIL_ADDRESS][DOMAIN_NAME]"
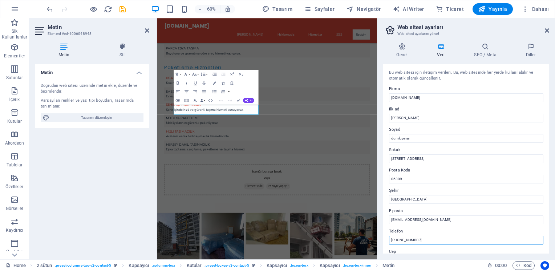
click at [425, 239] on input "+90 212 000 00 00" at bounding box center [466, 240] width 154 height 9
drag, startPoint x: 425, startPoint y: 239, endPoint x: 398, endPoint y: 240, distance: 26.5
click at [398, 240] on input "+90 212 000 00 00" at bounding box center [466, 240] width 154 height 9
click at [404, 239] on input "+90 5393814210" at bounding box center [466, 240] width 154 height 9
click at [410, 240] on input "+90 539 3814210" at bounding box center [466, 240] width 154 height 9
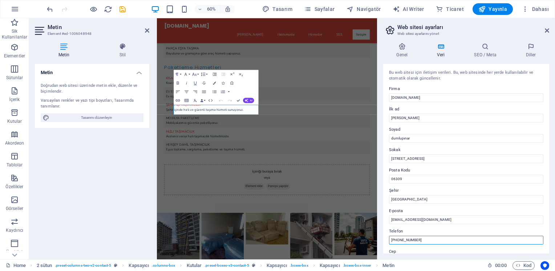
click at [416, 240] on input "+90 539 381 4210" at bounding box center [466, 240] width 154 height 9
click at [430, 239] on input "[PHONE_NUMBER]" at bounding box center [466, 240] width 154 height 9
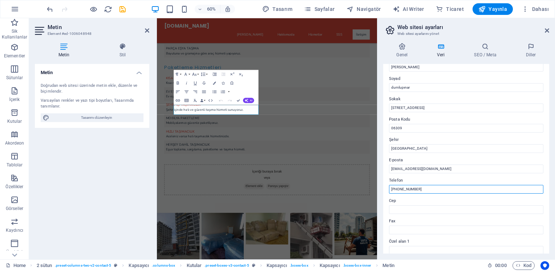
scroll to position [54, 0]
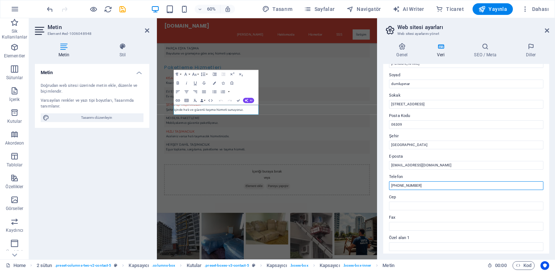
drag, startPoint x: 427, startPoint y: 185, endPoint x: 388, endPoint y: 187, distance: 38.1
click at [389, 187] on input "[PHONE_NUMBER]" at bounding box center [466, 185] width 154 height 9
type input "[PHONE_NUMBER]"
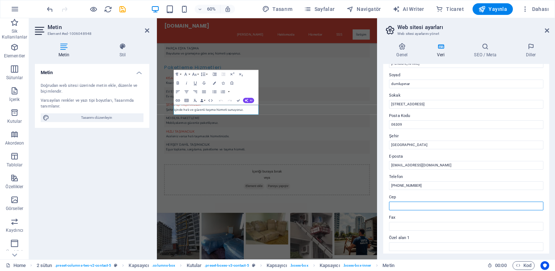
click at [405, 205] on input "Cep" at bounding box center [466, 205] width 154 height 9
paste input "[PHONE_NUMBER]"
type input "[PHONE_NUMBER]"
click at [531, 216] on label "Fax" at bounding box center [466, 217] width 154 height 9
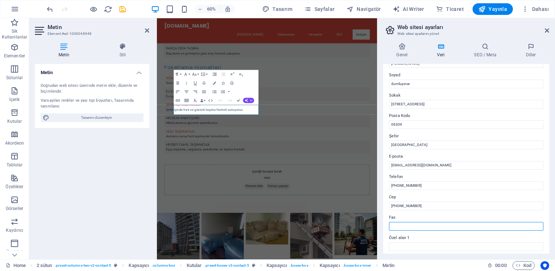
click at [531, 222] on input "Fax" at bounding box center [466, 226] width 154 height 9
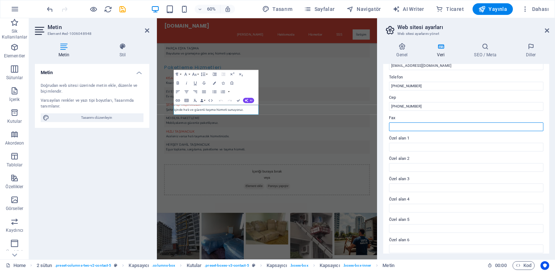
scroll to position [159, 0]
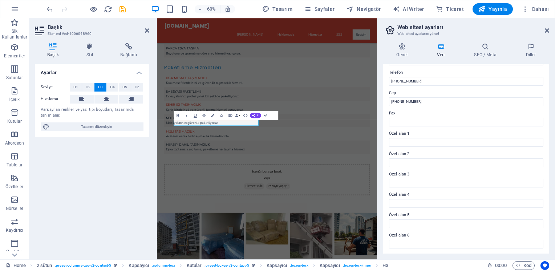
click at [134, 167] on div "Ayarlar Seviye H1 H2 H3 H4 H5 H6 Hizalama Varsayılan renkler ve yazı tipi boyut…" at bounding box center [92, 158] width 114 height 189
click at [546, 32] on icon at bounding box center [546, 31] width 4 height 6
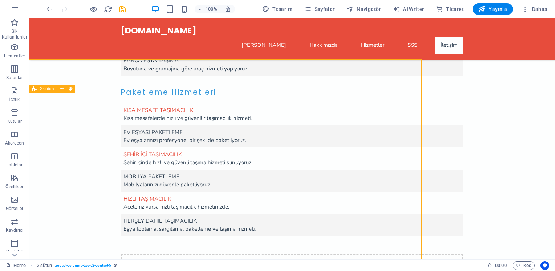
scroll to position [1890, 0]
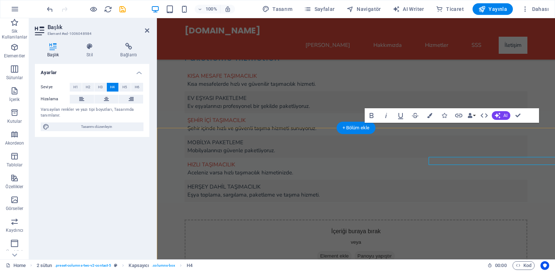
scroll to position [1856, 0]
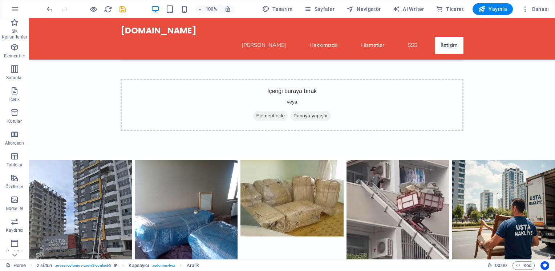
scroll to position [2051, 0]
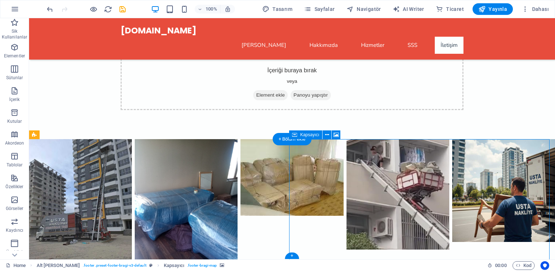
select select "px"
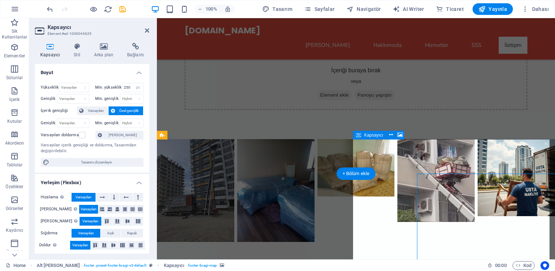
scroll to position [2017, 0]
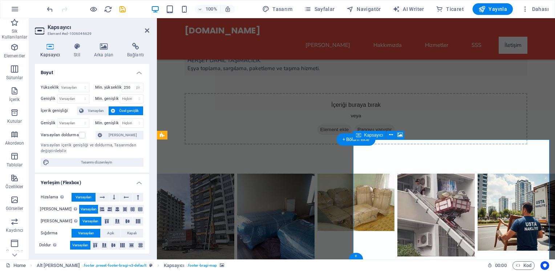
click at [140, 48] on icon at bounding box center [136, 46] width 28 height 7
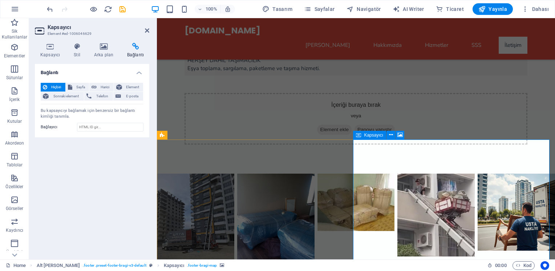
click at [97, 127] on input "Bağlayıcı" at bounding box center [110, 127] width 66 height 9
click at [55, 48] on icon at bounding box center [50, 46] width 30 height 7
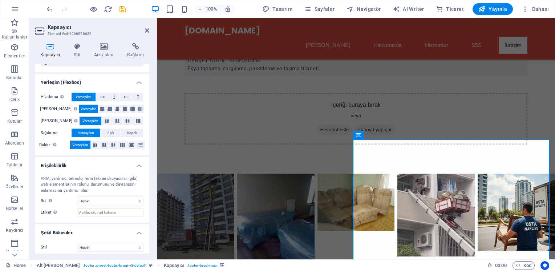
scroll to position [103, 0]
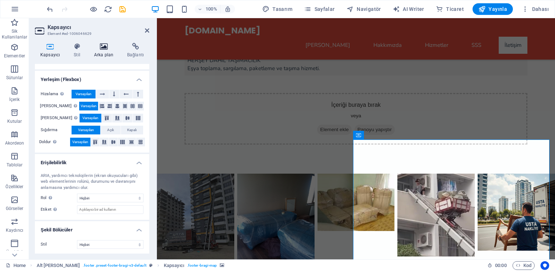
click at [110, 49] on icon at bounding box center [104, 46] width 30 height 7
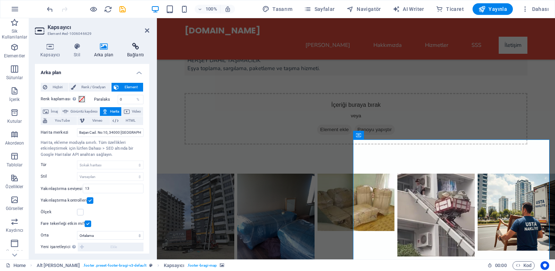
click at [133, 49] on icon at bounding box center [136, 46] width 28 height 7
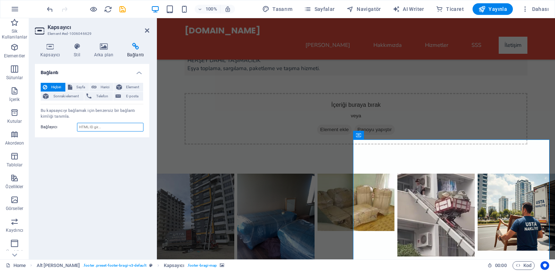
click at [99, 126] on input "Bağlayıcı" at bounding box center [110, 127] width 66 height 9
paste input "https://www.google.com/maps/place/Sincan,+%C4%B0stasyon,+06934+Sincan%2FAnkara/…"
type input "https://www.google.com/maps/place/Sincan,+%C4%B0stasyon,+06934+Sincan%2FAnkara/…"
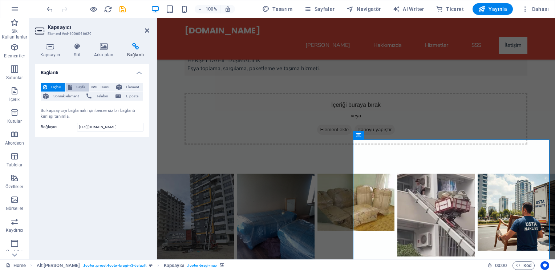
click at [78, 86] on span "Sayfa" at bounding box center [80, 87] width 13 height 9
select select
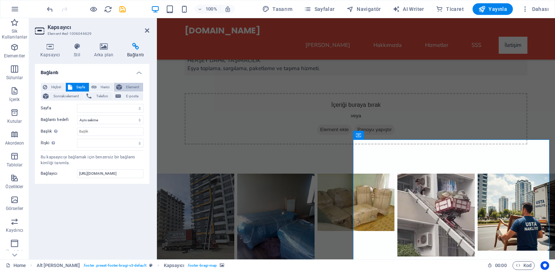
click at [128, 85] on span "Element" at bounding box center [132, 87] width 17 height 9
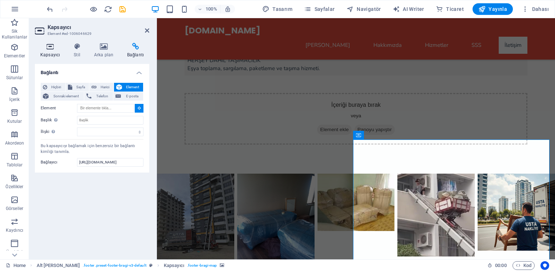
click at [54, 48] on icon at bounding box center [50, 46] width 30 height 7
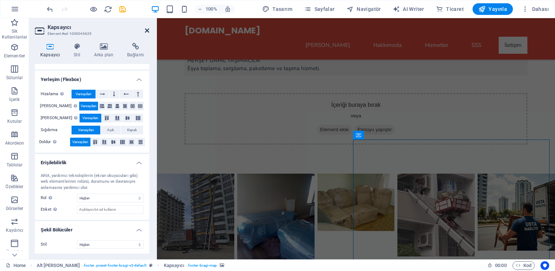
click at [146, 29] on icon at bounding box center [147, 31] width 4 height 6
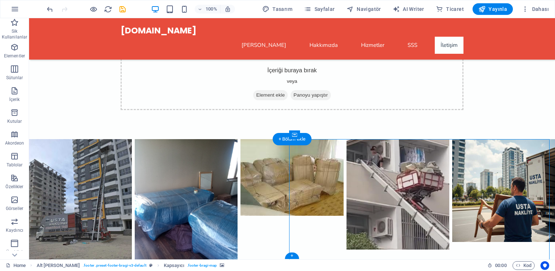
click at [326, 136] on icon at bounding box center [327, 135] width 4 height 8
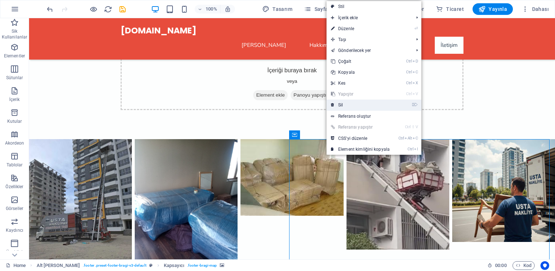
click at [344, 105] on link "⌦ Sil" at bounding box center [360, 104] width 68 height 11
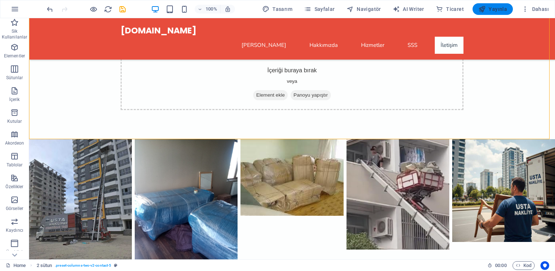
click at [494, 8] on span "Yayınla" at bounding box center [492, 8] width 29 height 7
checkbox input "false"
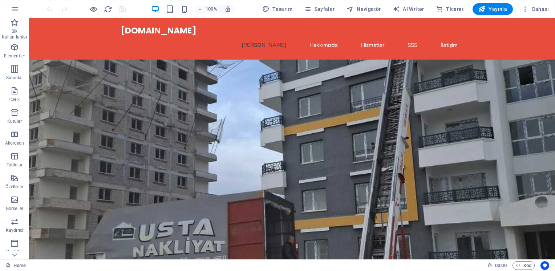
drag, startPoint x: 550, startPoint y: 32, endPoint x: 553, endPoint y: 25, distance: 7.5
click at [15, 54] on p "Elementler" at bounding box center [14, 56] width 21 height 6
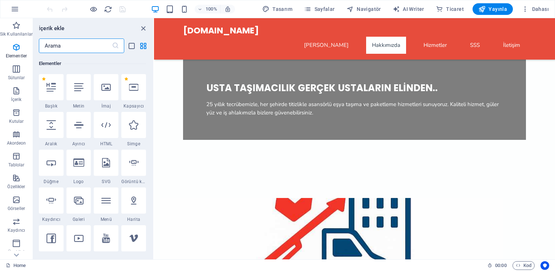
scroll to position [195, 0]
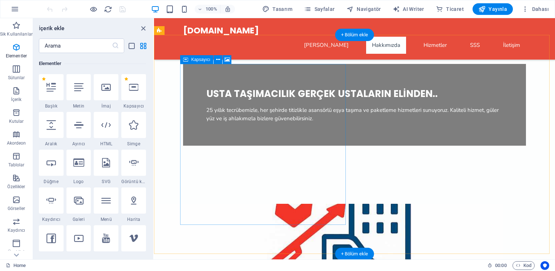
drag, startPoint x: 282, startPoint y: 159, endPoint x: 274, endPoint y: 97, distance: 62.6
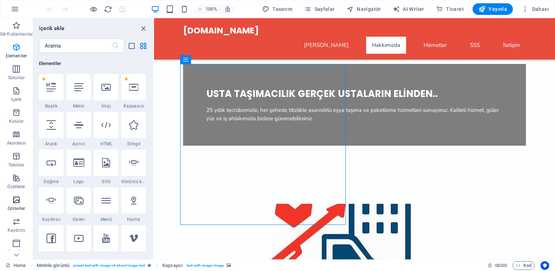
click at [16, 209] on p "Görseller" at bounding box center [16, 208] width 17 height 6
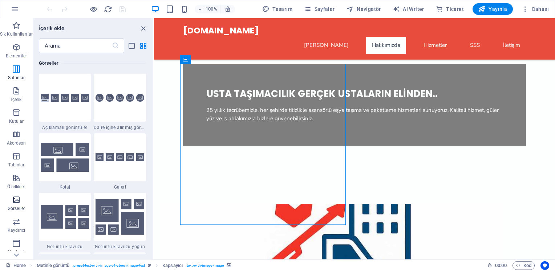
scroll to position [3681, 0]
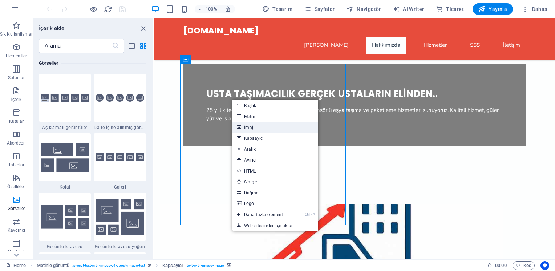
click at [249, 125] on link "İmaj" at bounding box center [275, 127] width 86 height 11
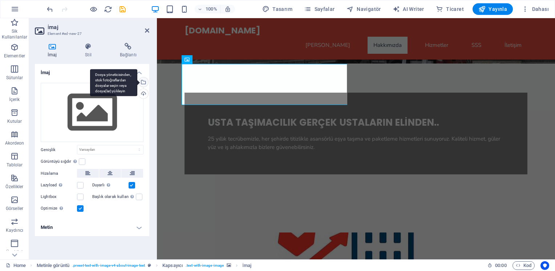
click at [143, 83] on div "Dosya yöneticisinden, stok fotoğraflardan dosyalar seçin veya dosya(lar) yükley…" at bounding box center [142, 82] width 11 height 11
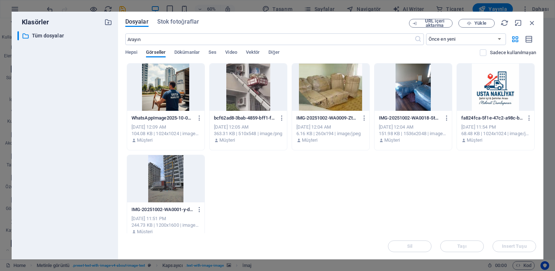
click at [501, 96] on div at bounding box center [495, 87] width 77 height 47
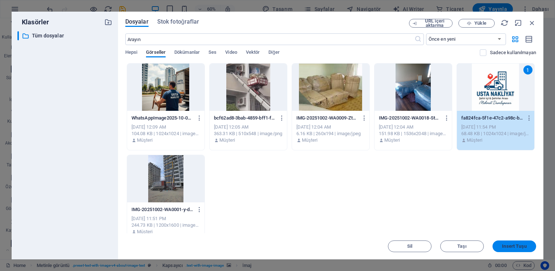
click at [518, 246] on span "Insert Tuşu" at bounding box center [514, 246] width 24 height 4
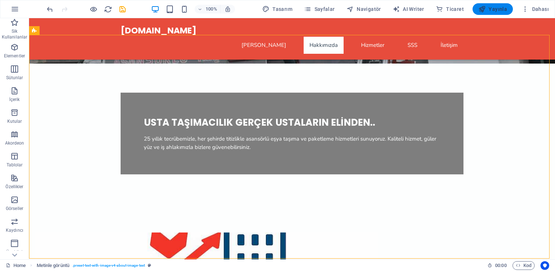
click at [497, 8] on span "Yayınla" at bounding box center [492, 8] width 29 height 7
checkbox input "false"
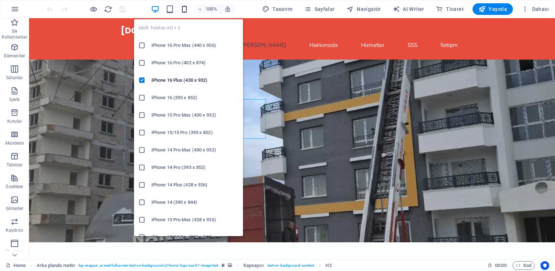
click at [188, 10] on icon "button" at bounding box center [184, 9] width 8 height 8
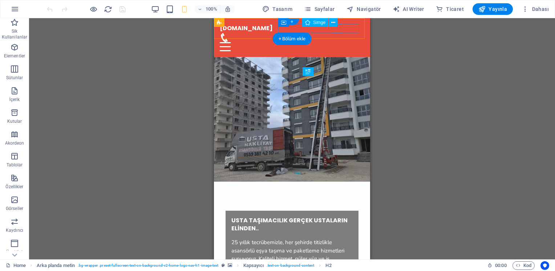
click at [335, 33] on figure at bounding box center [289, 37] width 139 height 9
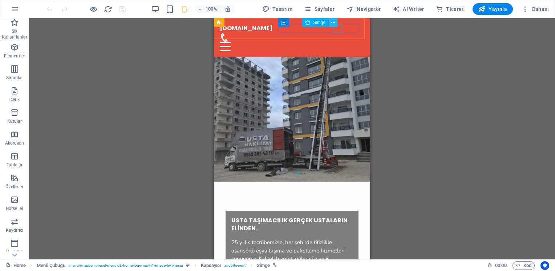
click at [333, 24] on icon at bounding box center [333, 23] width 4 height 8
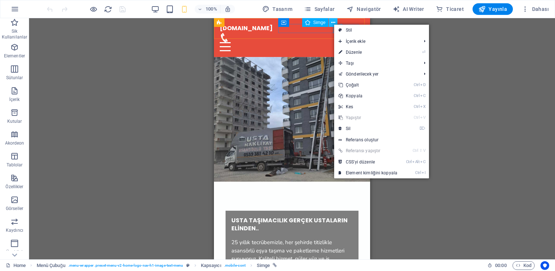
click at [333, 24] on icon at bounding box center [333, 23] width 4 height 8
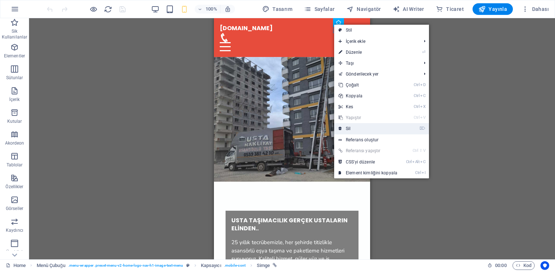
click at [344, 128] on link "⌦ Sil" at bounding box center [368, 128] width 68 height 11
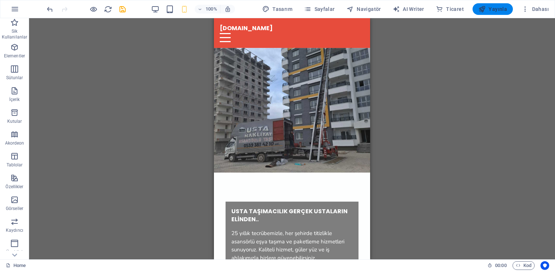
click at [491, 7] on span "Yayınla" at bounding box center [492, 8] width 29 height 7
checkbox input "false"
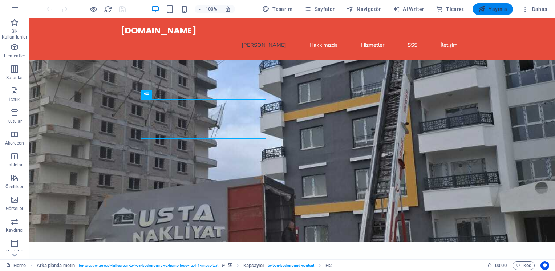
click at [495, 7] on span "Yayınla" at bounding box center [492, 8] width 29 height 7
